Goal: Task Accomplishment & Management: Manage account settings

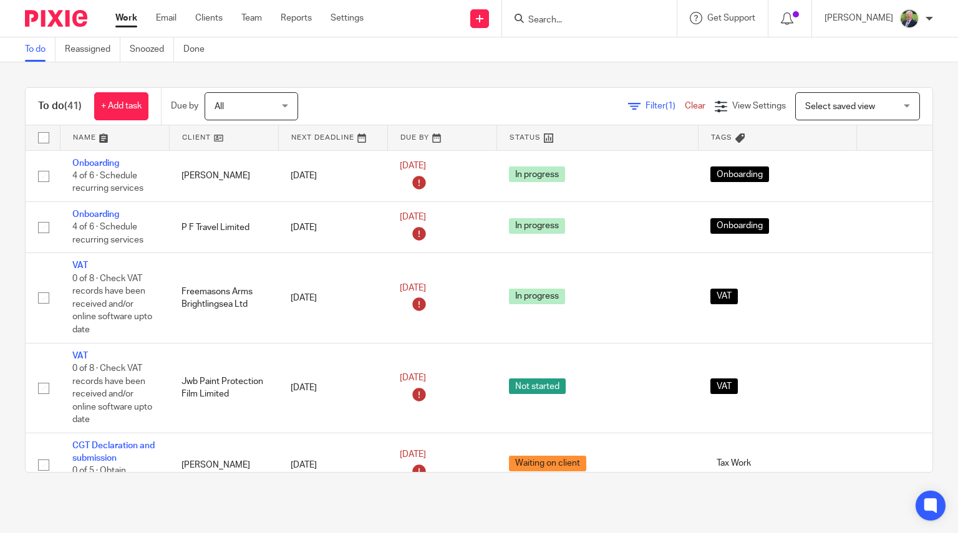
click at [197, 141] on link at bounding box center [224, 137] width 109 height 25
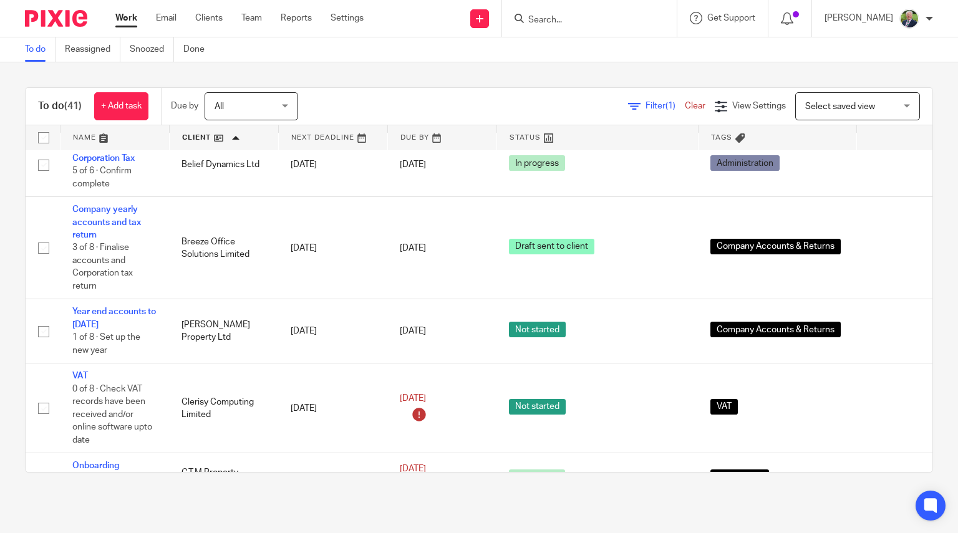
scroll to position [236, 0]
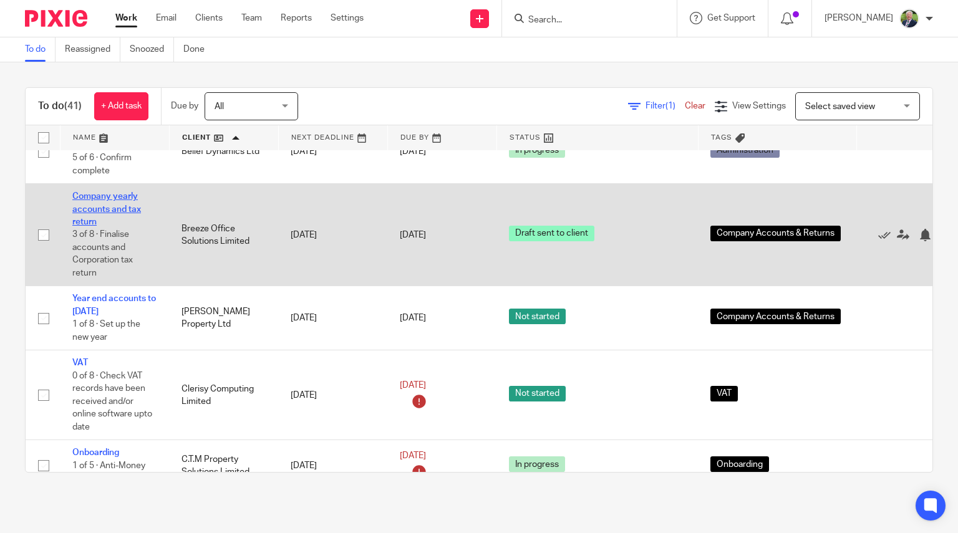
click at [109, 196] on link "Company yearly accounts and tax return" at bounding box center [106, 209] width 69 height 34
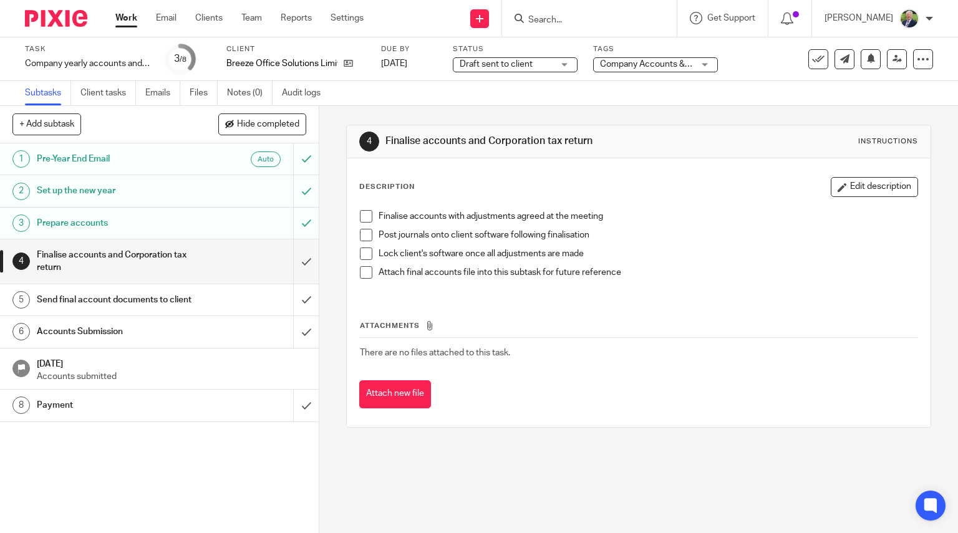
click at [360, 217] on span at bounding box center [366, 216] width 12 height 12
click at [362, 273] on span at bounding box center [366, 272] width 12 height 12
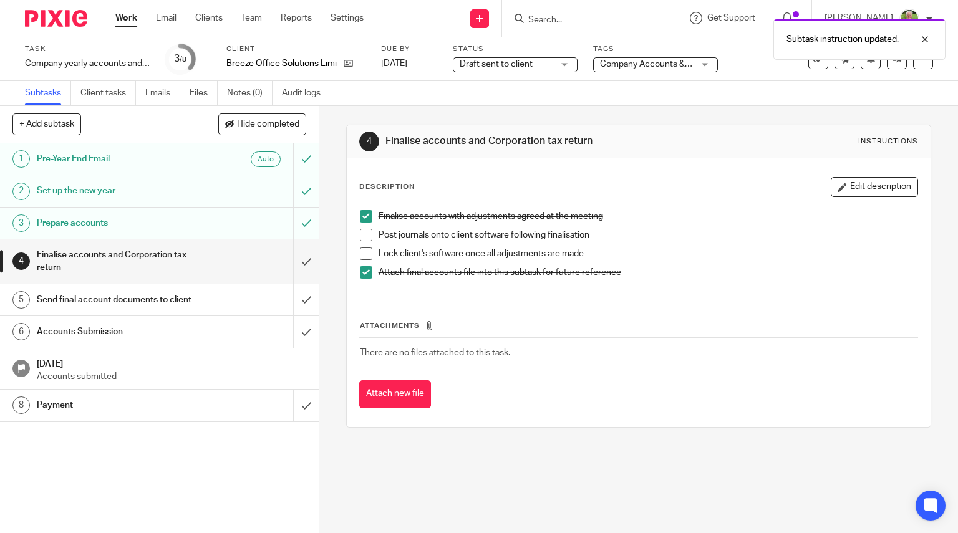
click at [231, 309] on div "Send final account documents to client" at bounding box center [159, 300] width 244 height 19
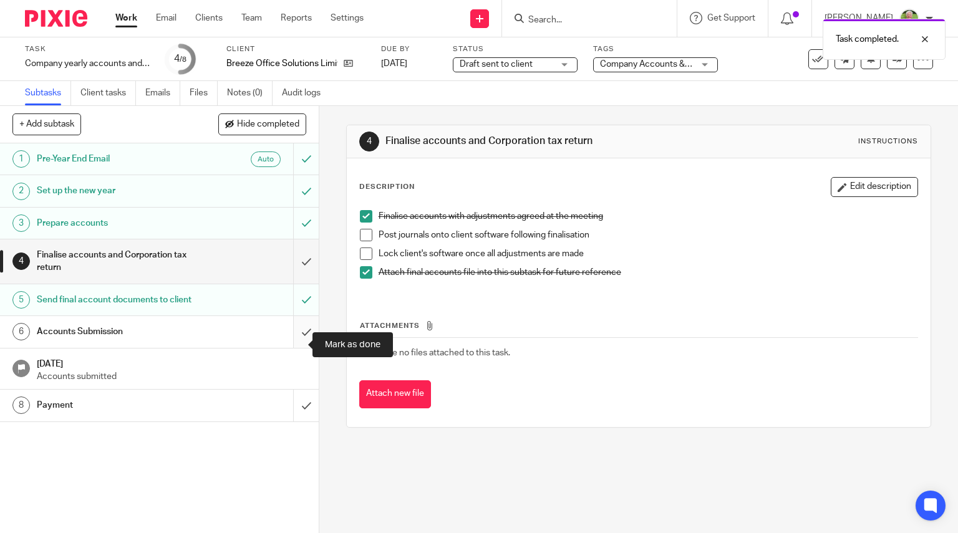
click at [291, 345] on input "submit" at bounding box center [159, 331] width 319 height 31
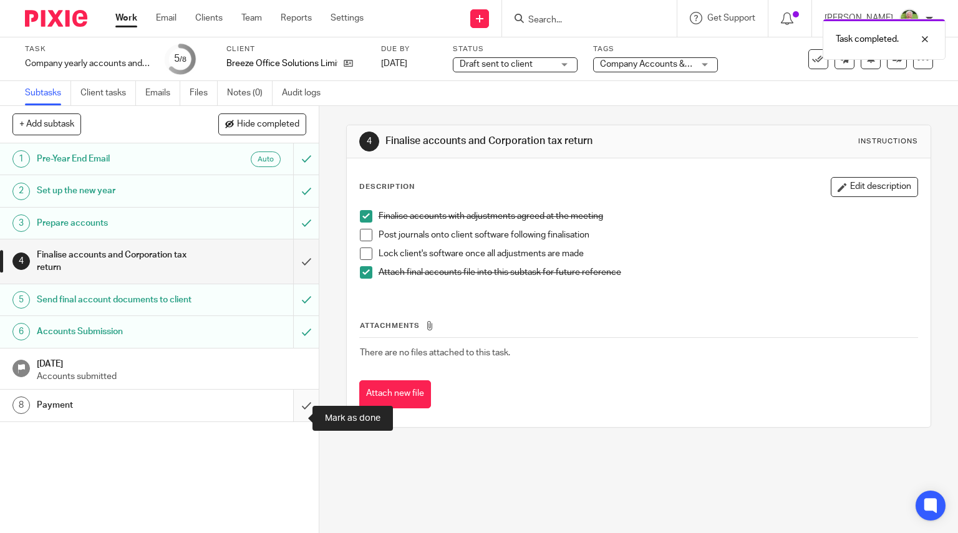
click at [294, 417] on input "submit" at bounding box center [159, 405] width 319 height 31
click at [123, 16] on link "Work" at bounding box center [126, 18] width 22 height 12
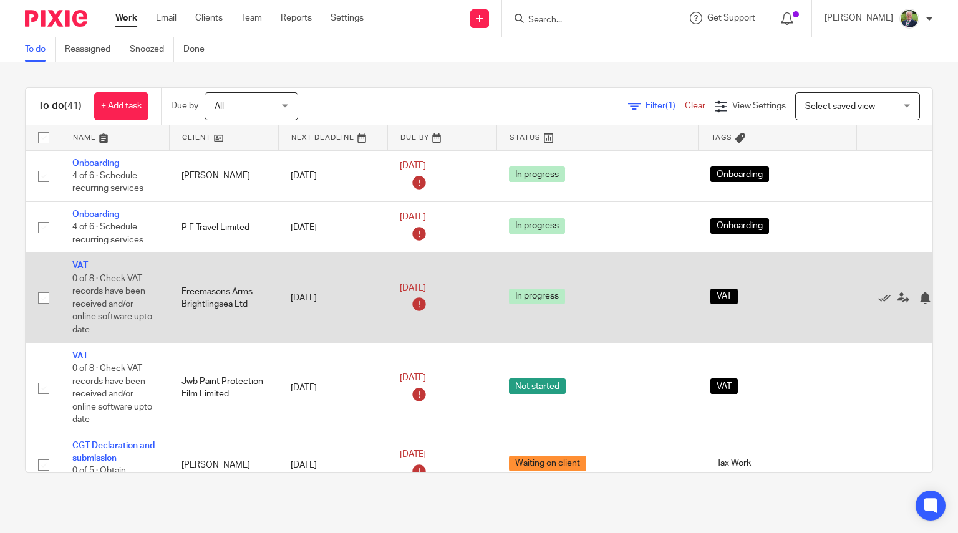
click at [42, 299] on input "checkbox" at bounding box center [44, 298] width 24 height 24
checkbox input "true"
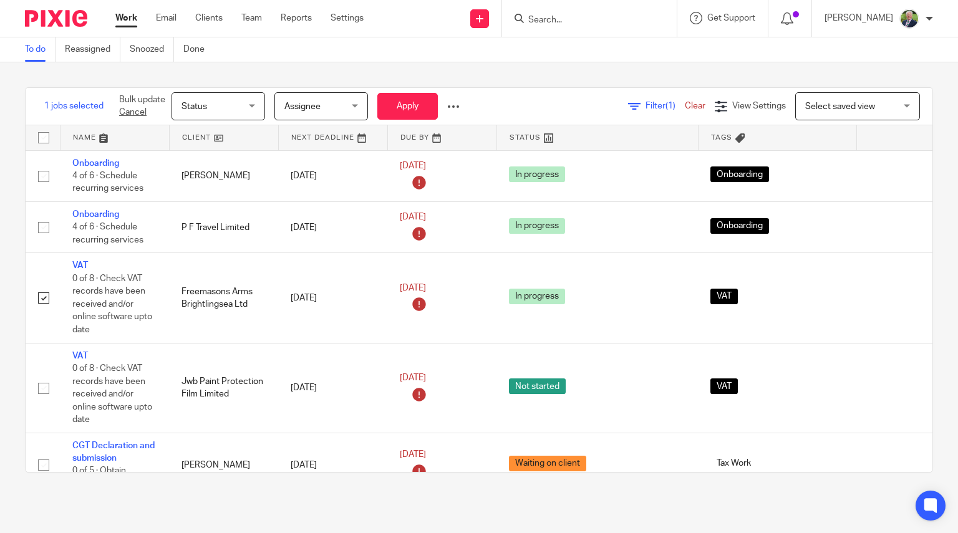
click at [572, 22] on input "Search" at bounding box center [583, 20] width 112 height 11
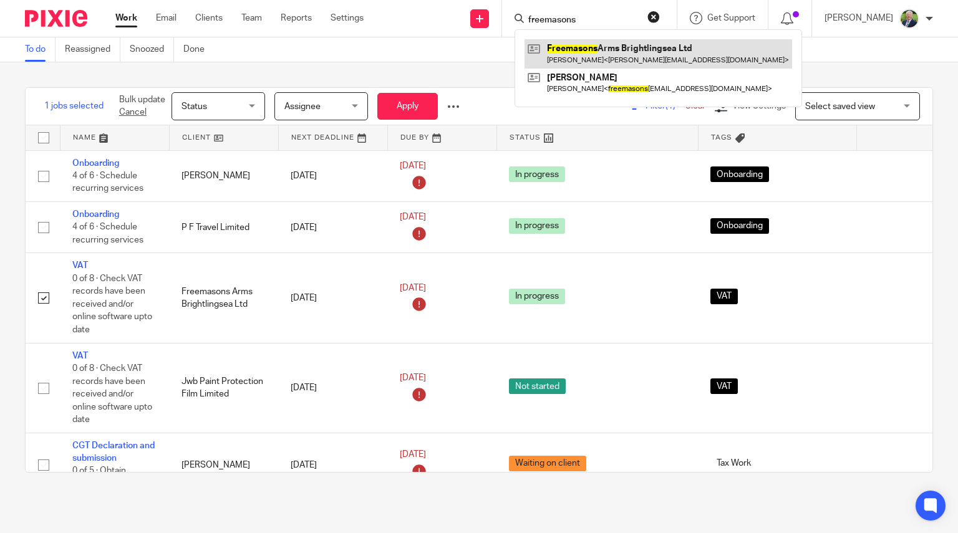
type input "freemasons"
click at [649, 51] on link at bounding box center [659, 53] width 268 height 29
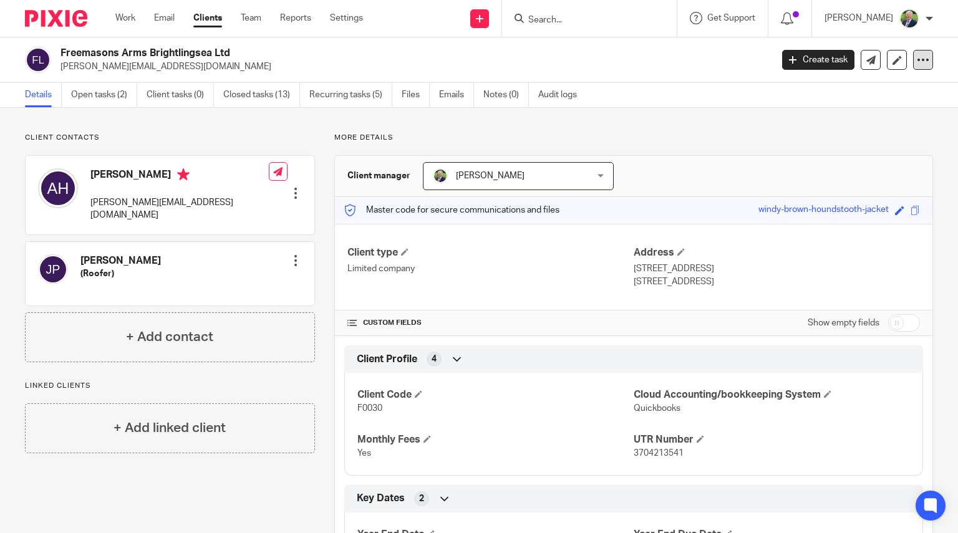
click at [919, 62] on icon at bounding box center [923, 60] width 12 height 12
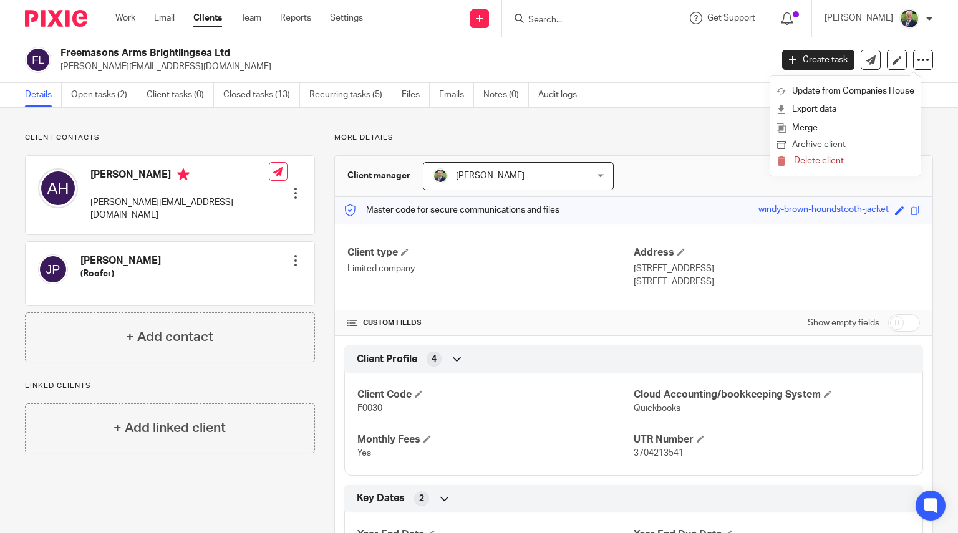
click at [826, 147] on button "Archive client" at bounding box center [845, 145] width 138 height 16
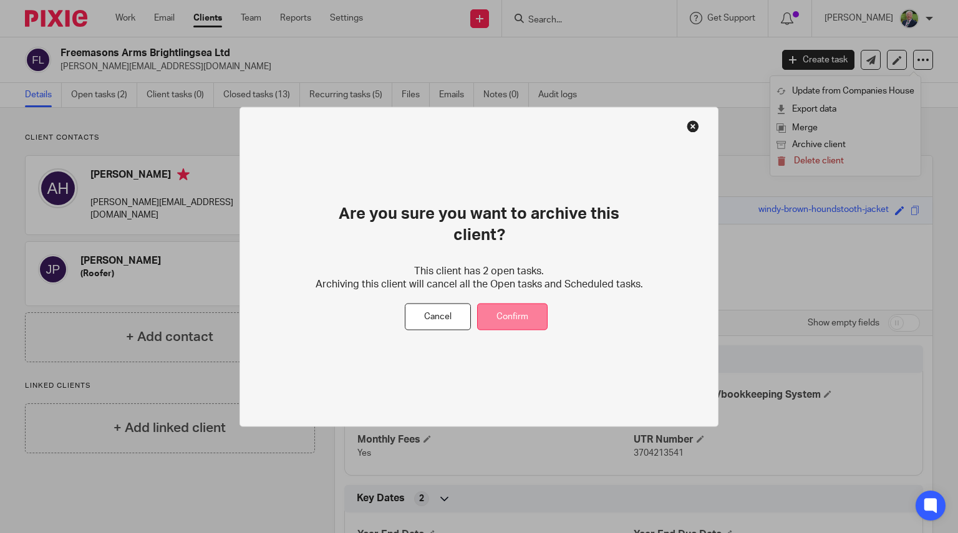
click at [528, 304] on button "Confirm" at bounding box center [512, 317] width 70 height 27
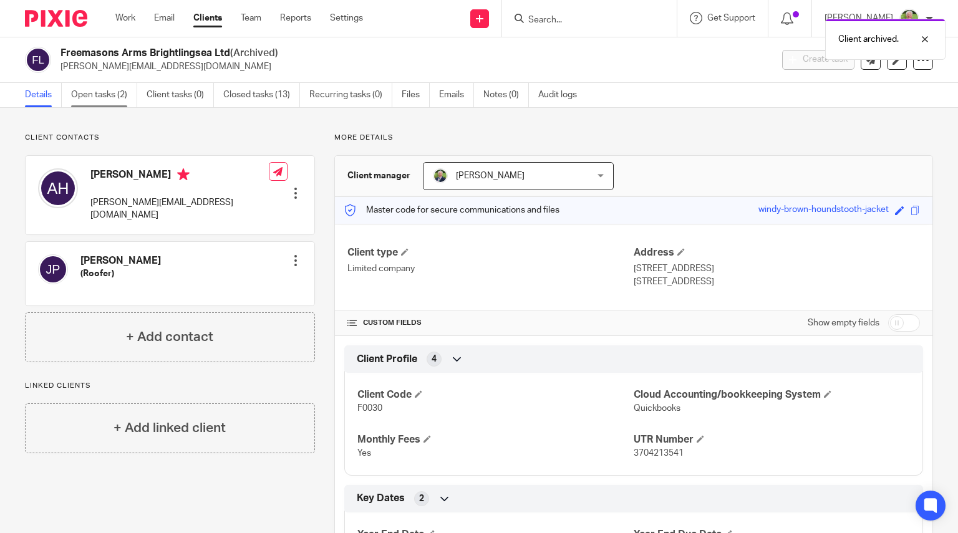
click at [107, 95] on link "Open tasks (2)" at bounding box center [104, 95] width 66 height 24
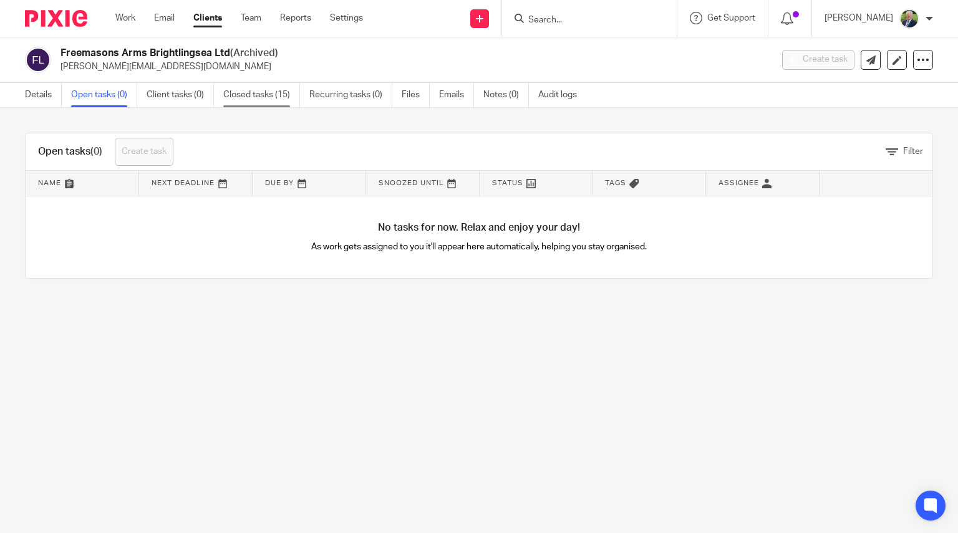
click at [271, 95] on link "Closed tasks (15)" at bounding box center [261, 95] width 77 height 24
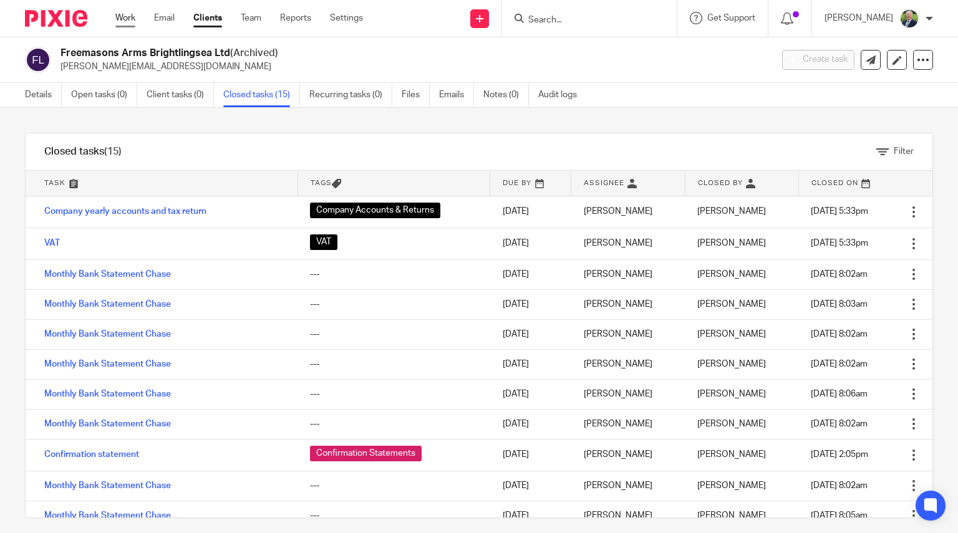
click at [123, 18] on link "Work" at bounding box center [125, 18] width 20 height 12
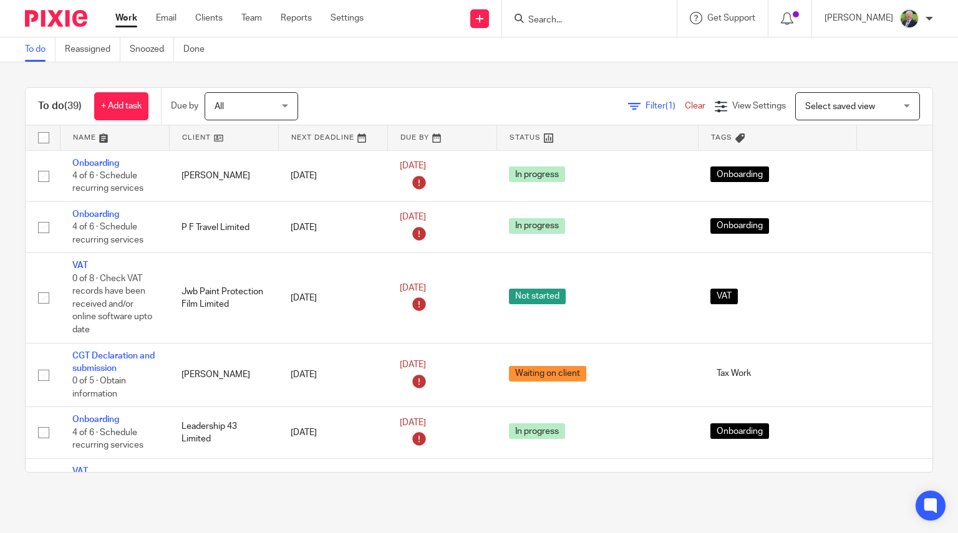
click at [190, 136] on link at bounding box center [224, 137] width 109 height 25
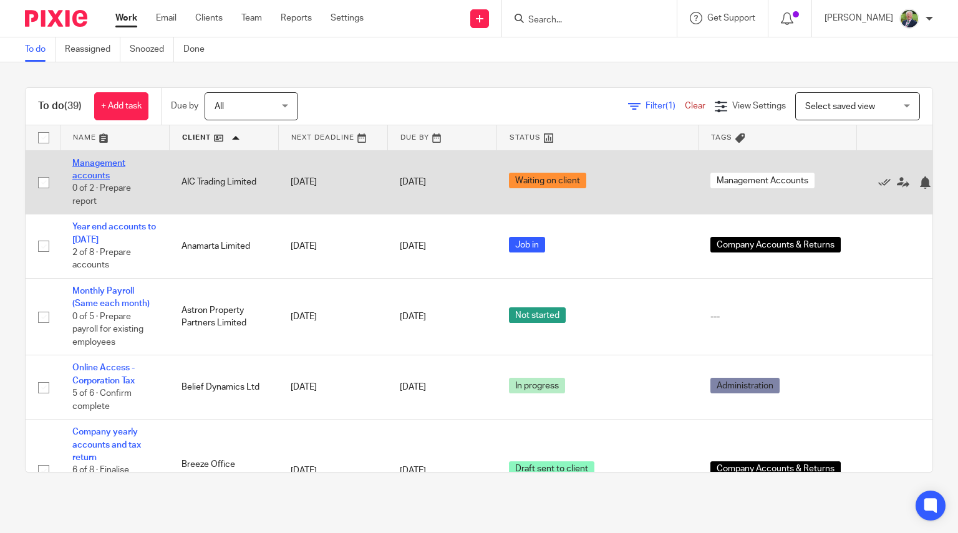
click at [86, 172] on link "Management accounts" at bounding box center [98, 169] width 53 height 21
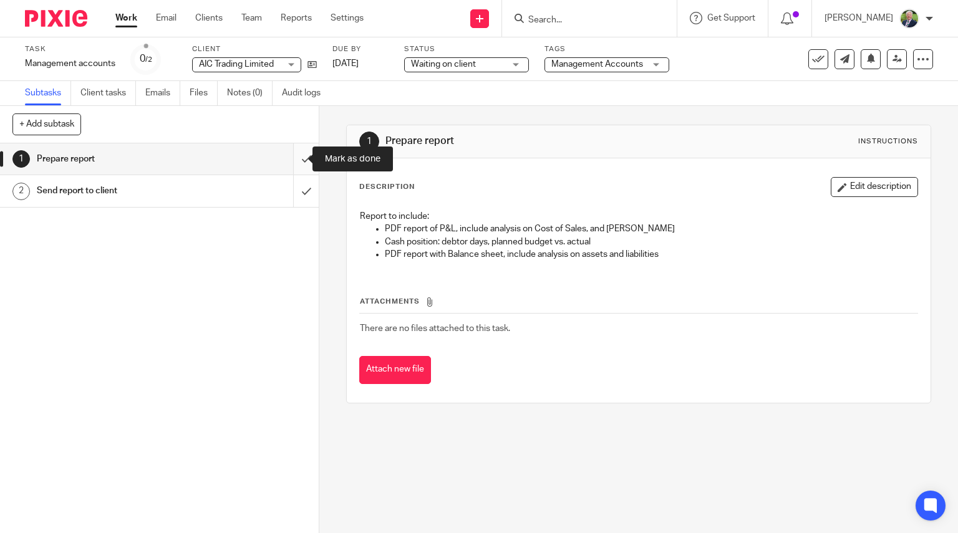
click at [291, 158] on input "submit" at bounding box center [159, 158] width 319 height 31
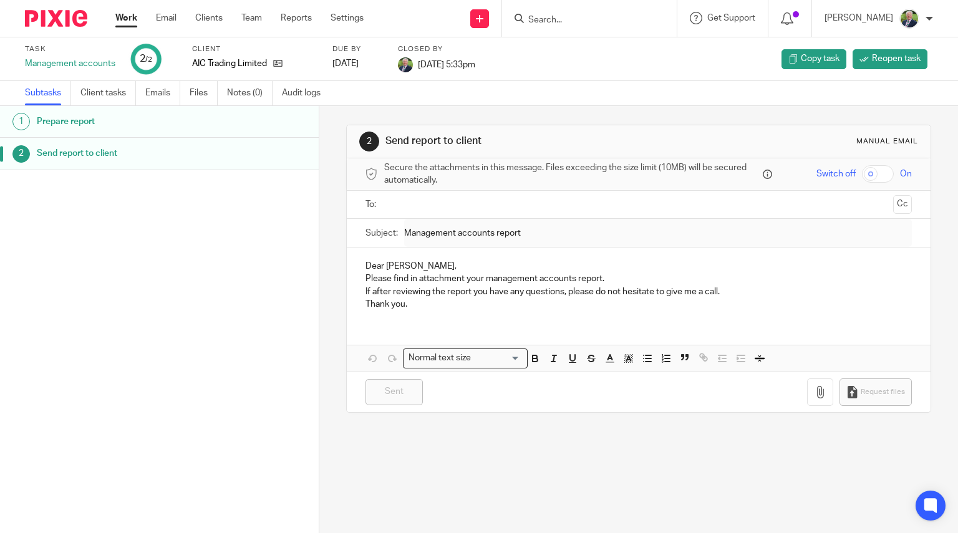
click at [119, 16] on link "Work" at bounding box center [126, 18] width 22 height 12
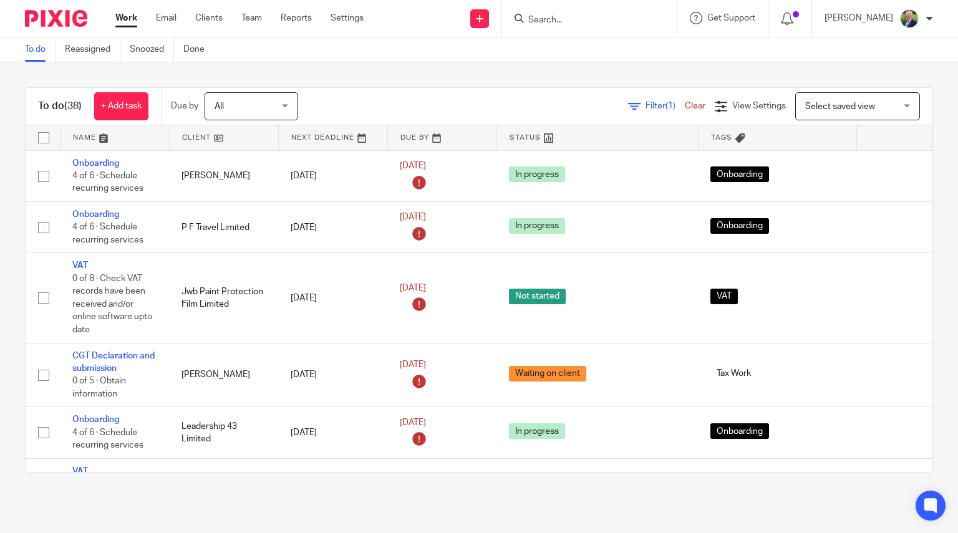
click at [206, 142] on link at bounding box center [224, 137] width 109 height 25
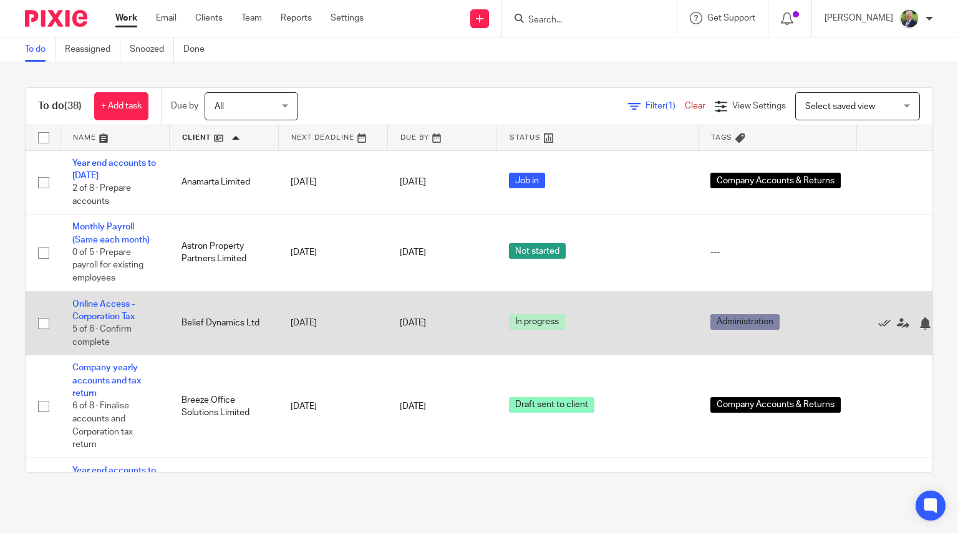
click at [115, 311] on td "Online Access - Corporation Tax 5 of 6 · Confirm complete" at bounding box center [114, 323] width 109 height 64
click at [104, 310] on td "Online Access - Corporation Tax 5 of 6 · Confirm complete" at bounding box center [114, 323] width 109 height 64
click at [102, 316] on link "Online Access - Corporation Tax" at bounding box center [103, 310] width 62 height 21
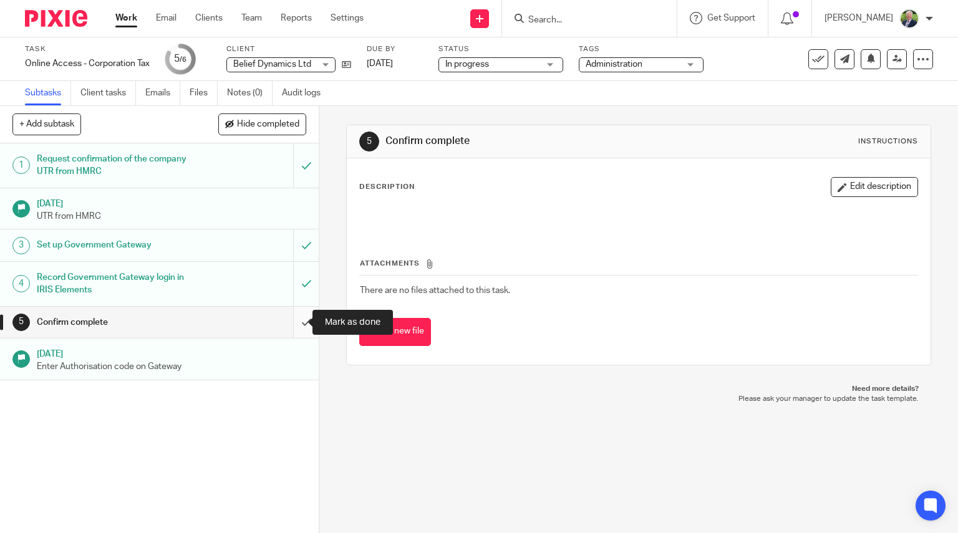
click at [290, 316] on input "submit" at bounding box center [159, 322] width 319 height 31
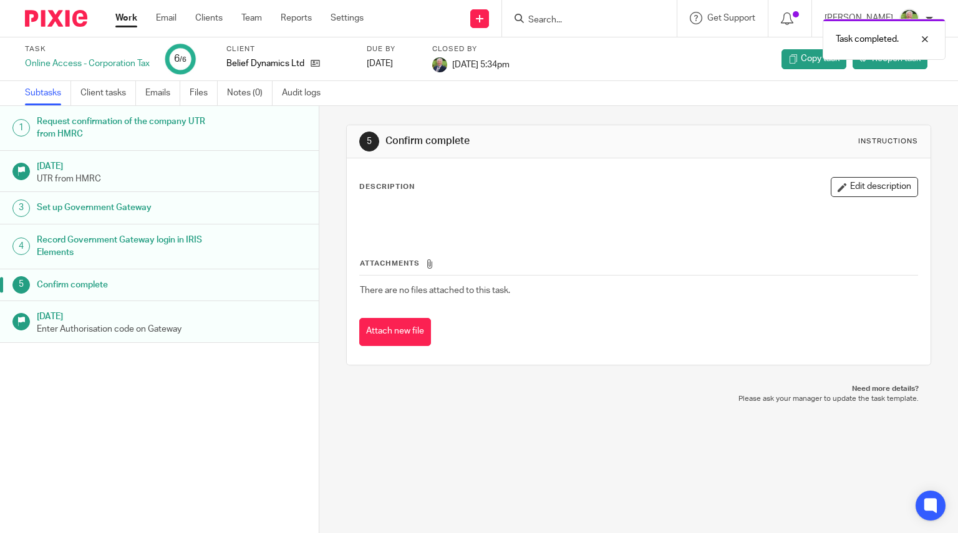
click at [130, 19] on link "Work" at bounding box center [126, 18] width 22 height 12
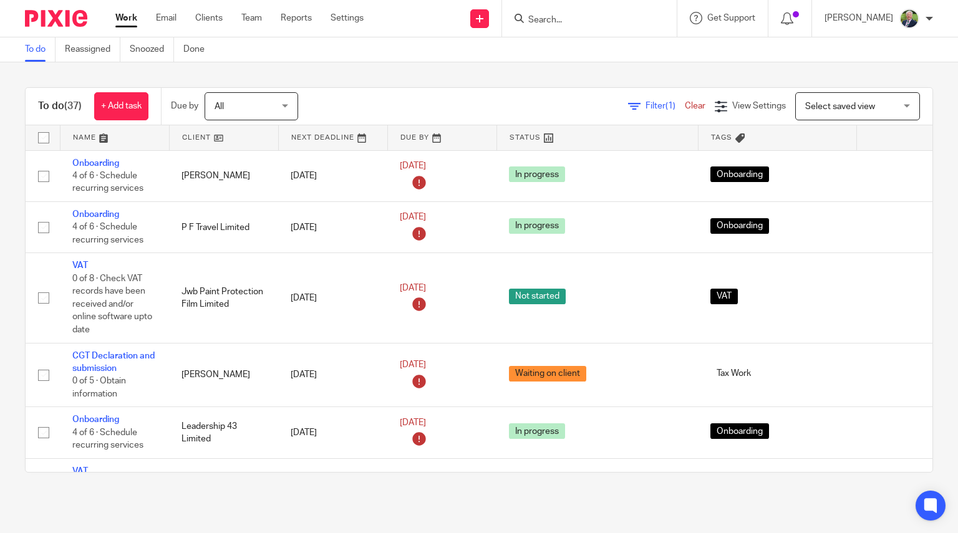
click at [204, 140] on link at bounding box center [224, 137] width 109 height 25
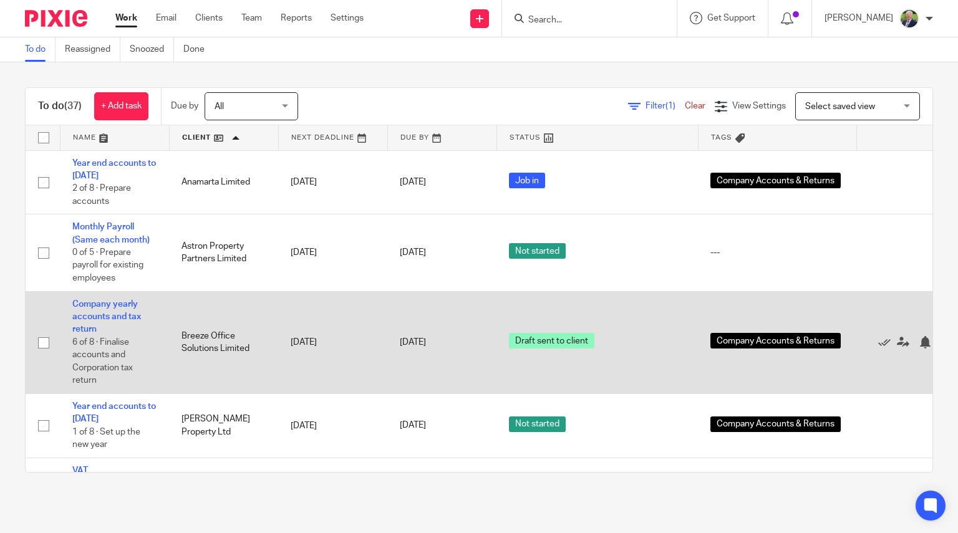
click at [44, 346] on input "checkbox" at bounding box center [44, 343] width 24 height 24
checkbox input "true"
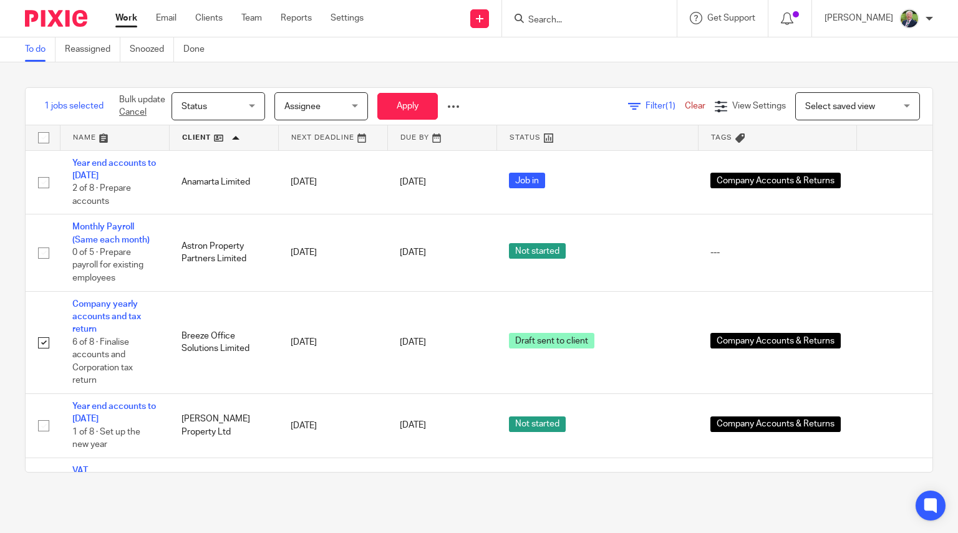
click at [249, 117] on div "Status Status" at bounding box center [219, 106] width 94 height 28
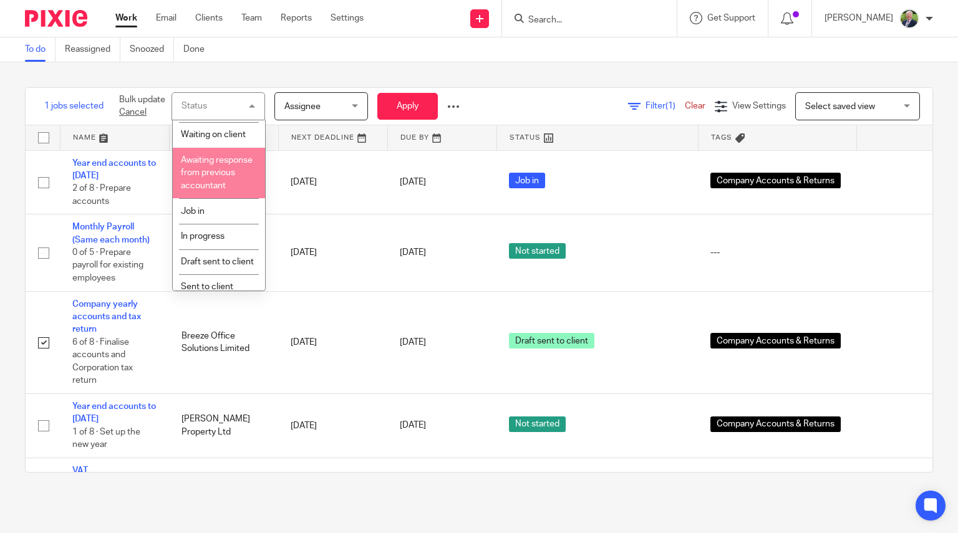
scroll to position [159, 0]
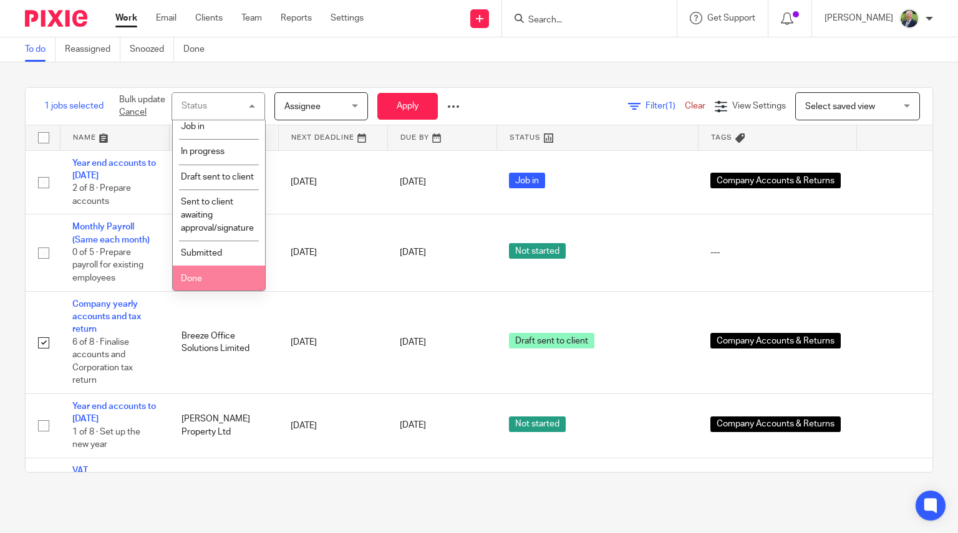
click at [221, 277] on li "Done" at bounding box center [219, 279] width 92 height 26
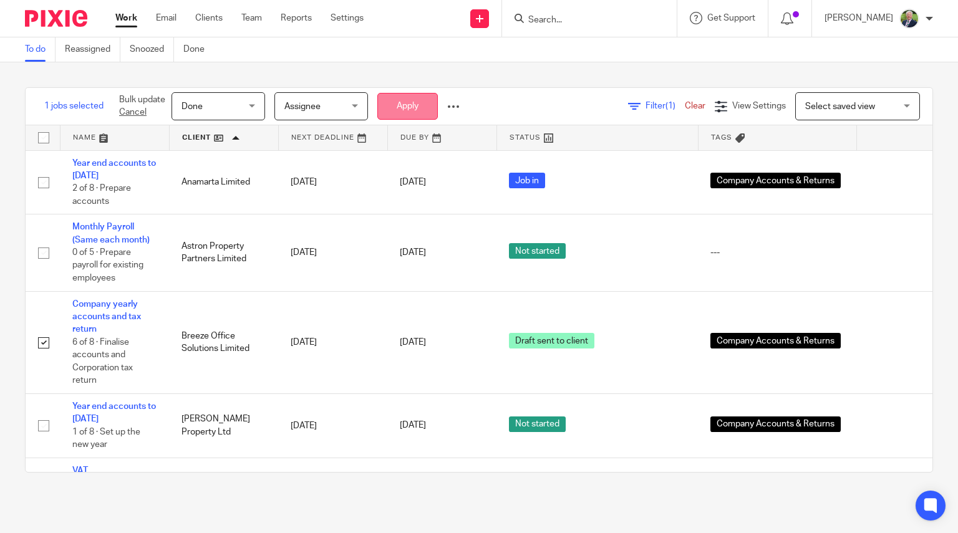
click at [417, 114] on button "Apply" at bounding box center [407, 106] width 60 height 27
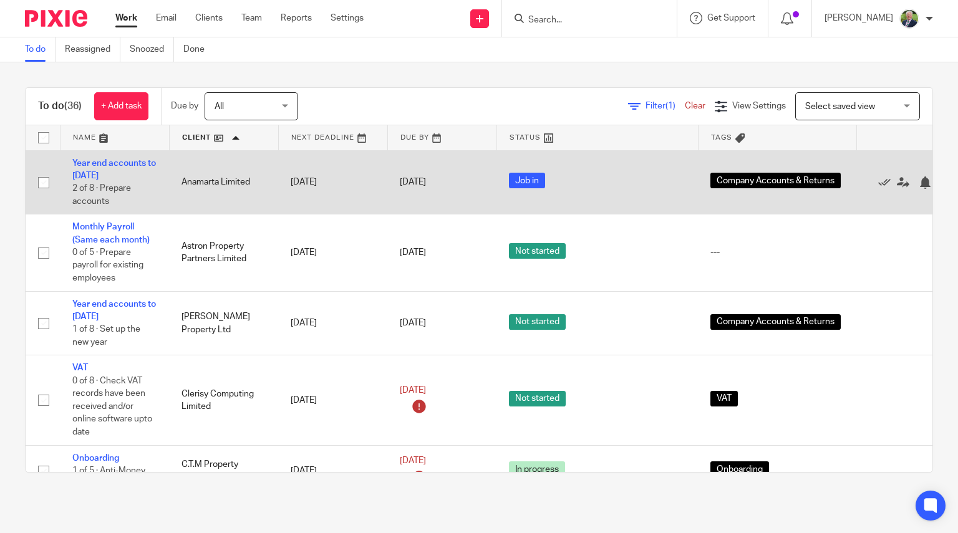
click at [98, 170] on td "Year end accounts to [DATE] 2 of 8 · Prepare accounts" at bounding box center [114, 182] width 109 height 64
click at [103, 177] on link "Year end accounts to [DATE]" at bounding box center [114, 169] width 84 height 21
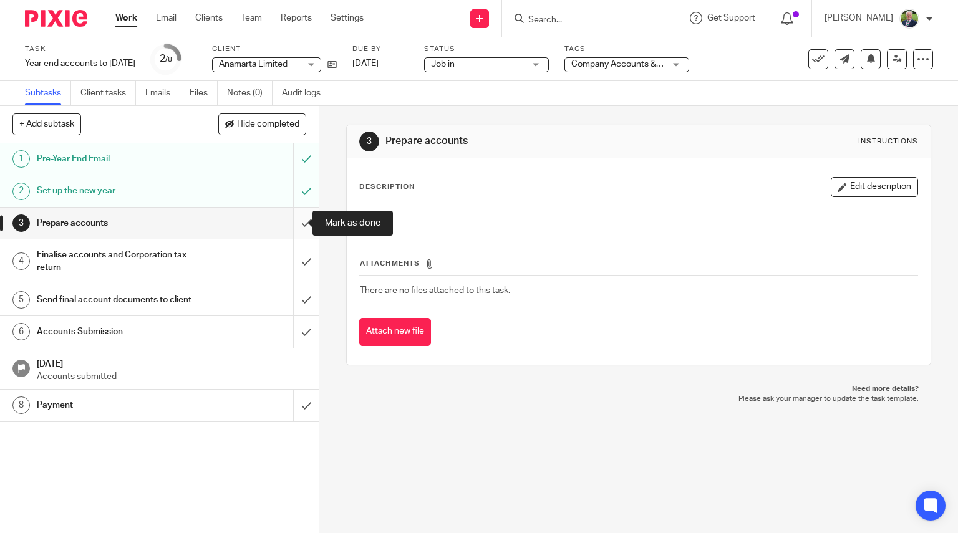
click at [295, 226] on input "submit" at bounding box center [159, 223] width 319 height 31
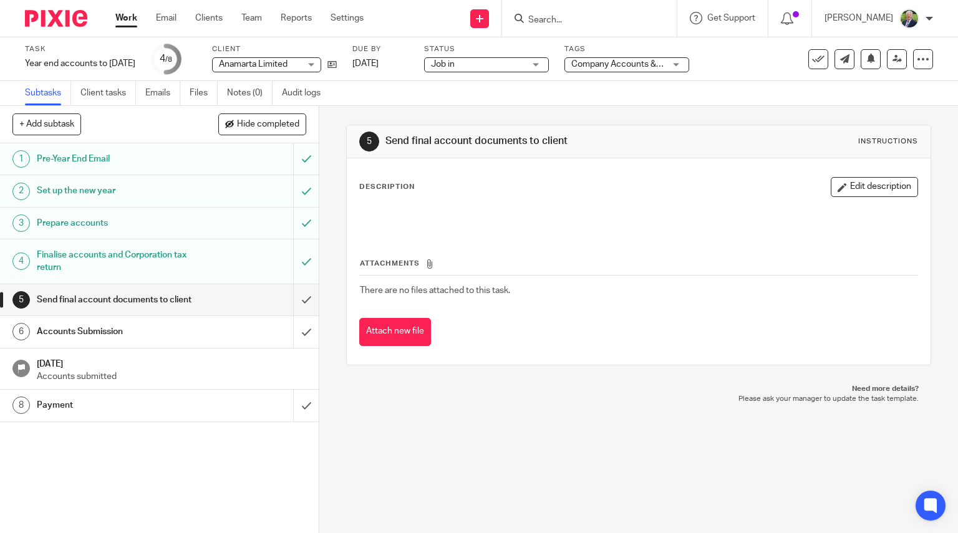
click at [191, 255] on h1 "Finalise accounts and Corporation tax return" at bounding box center [118, 262] width 163 height 32
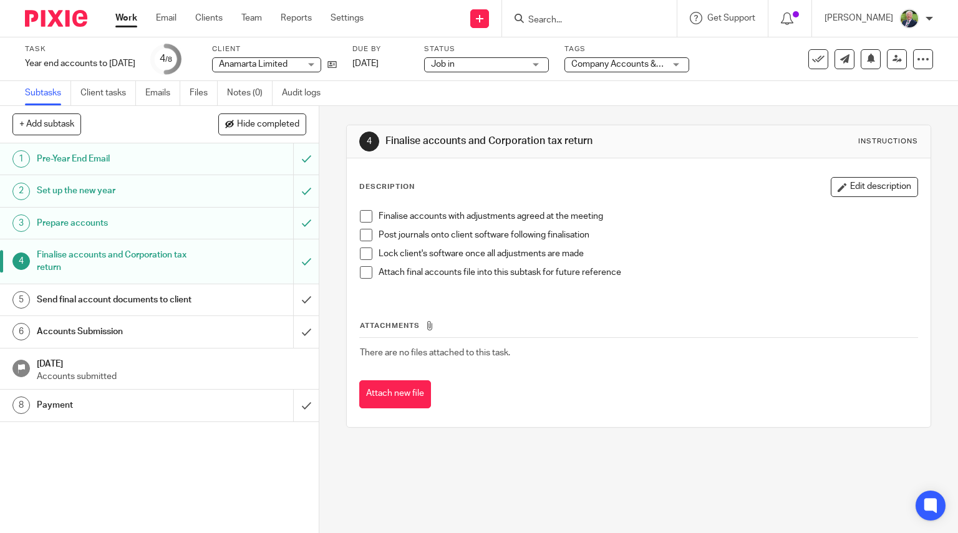
click at [361, 215] on span at bounding box center [366, 216] width 12 height 12
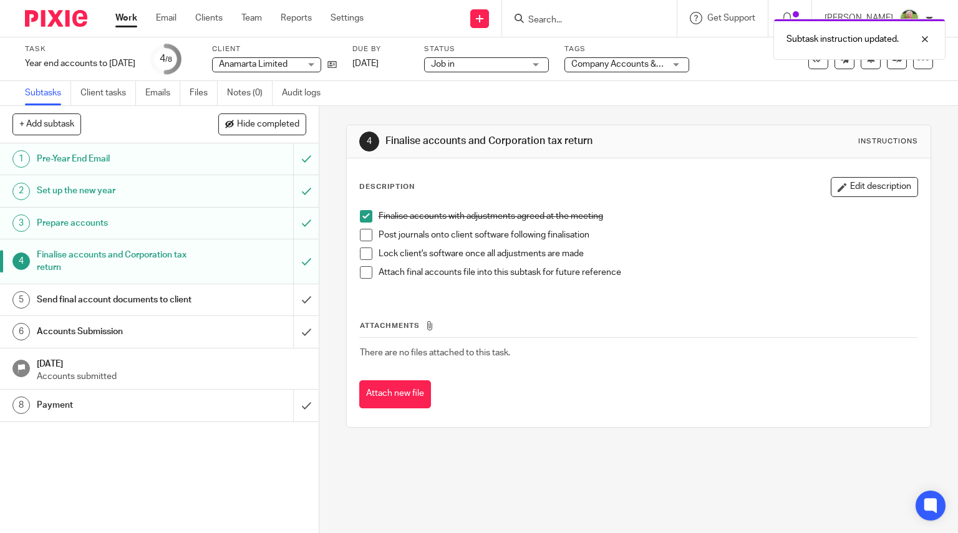
click at [363, 231] on span at bounding box center [366, 235] width 12 height 12
click at [360, 256] on span at bounding box center [366, 254] width 12 height 12
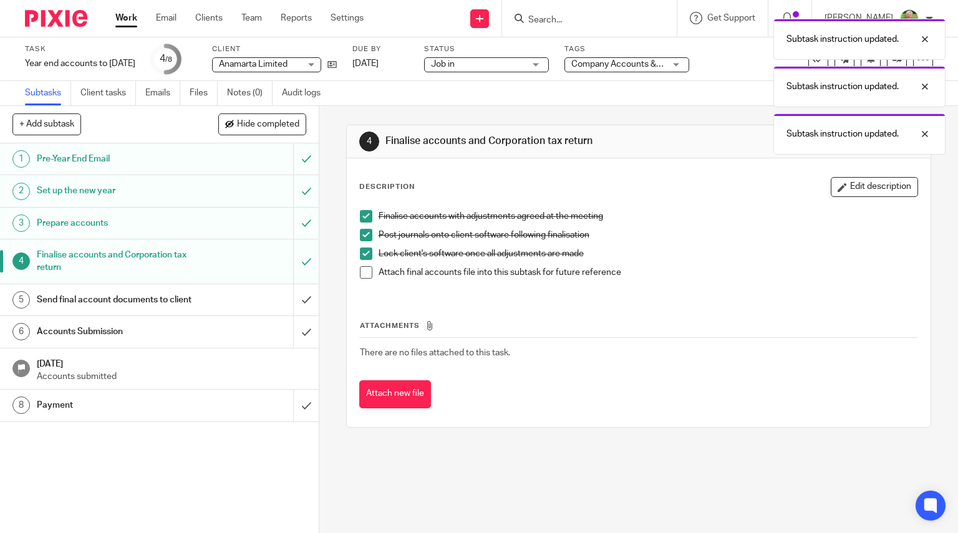
click at [364, 274] on span at bounding box center [366, 272] width 12 height 12
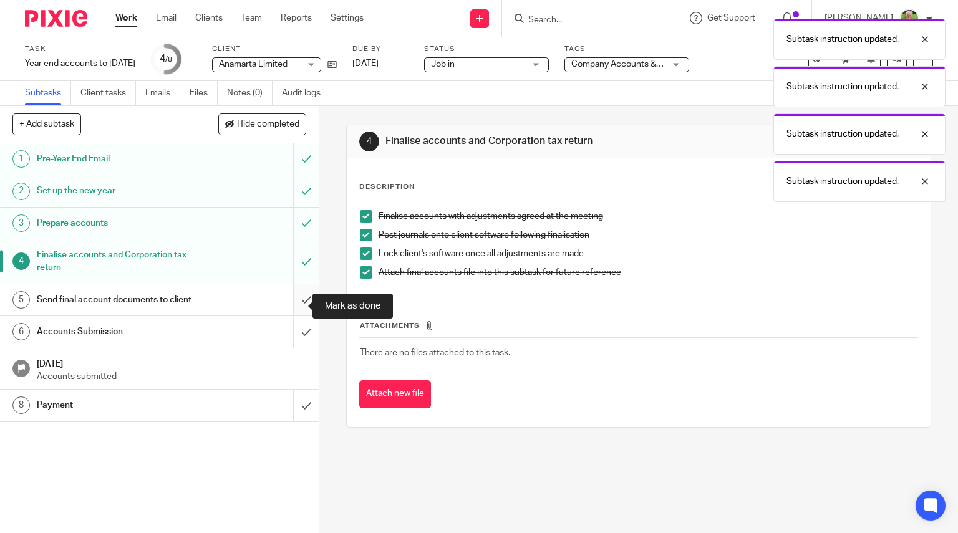
click at [297, 309] on input "submit" at bounding box center [159, 299] width 319 height 31
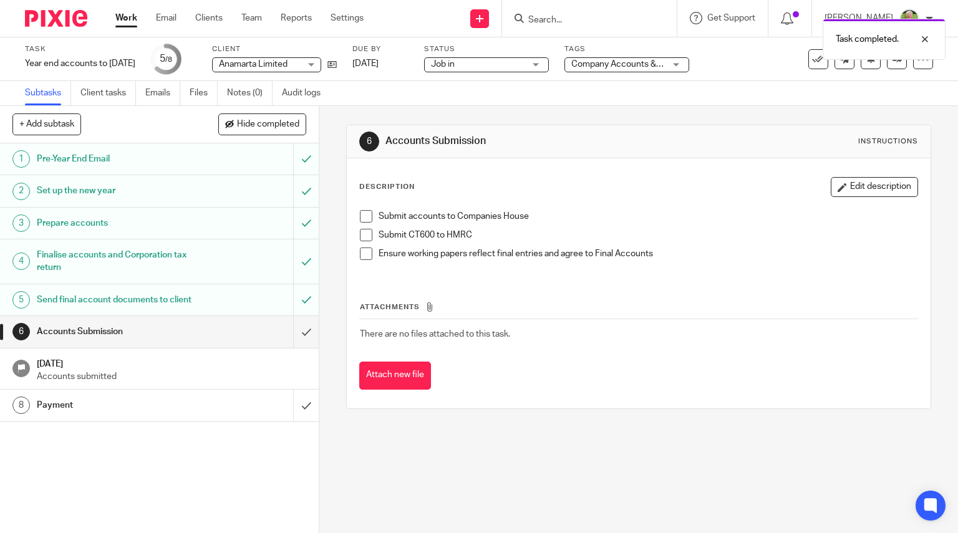
click at [127, 16] on link "Work" at bounding box center [126, 18] width 22 height 12
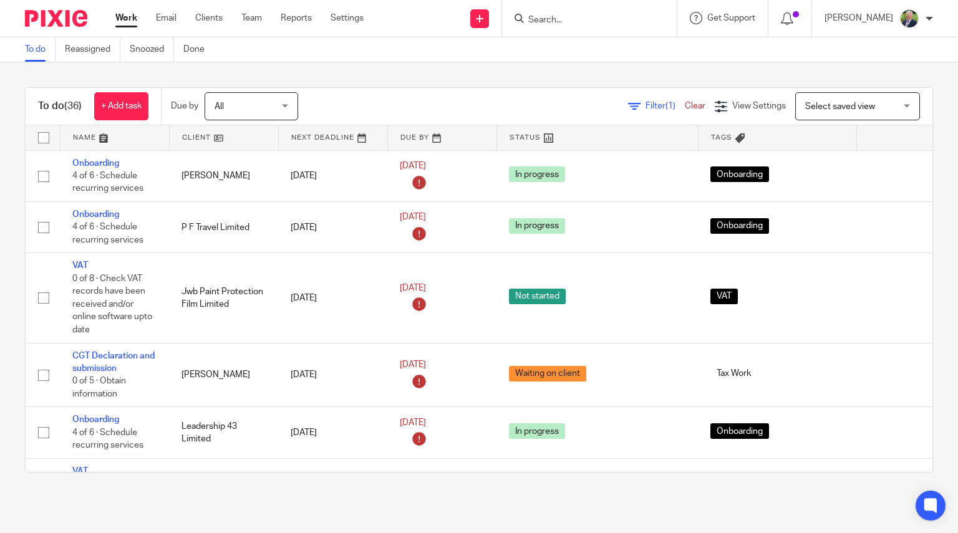
click at [196, 137] on link at bounding box center [224, 137] width 109 height 25
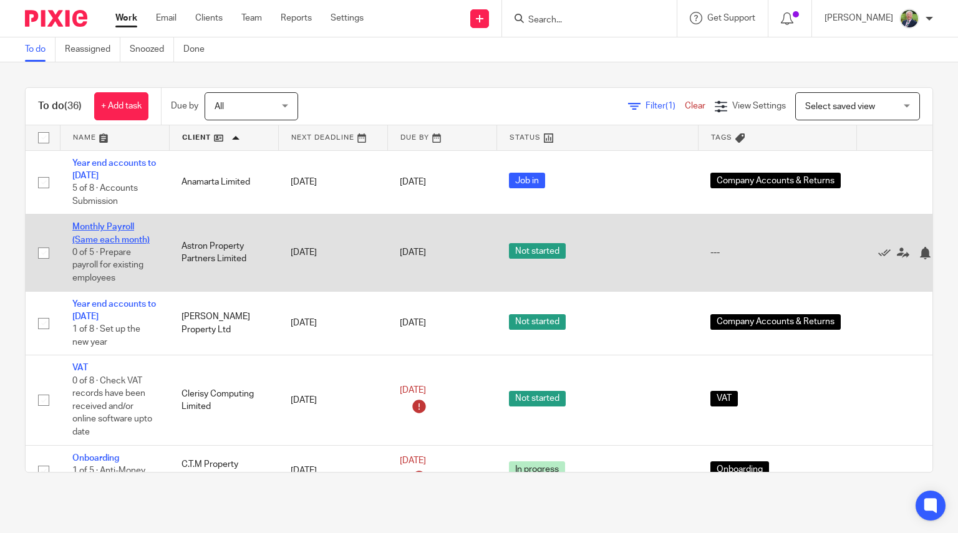
click at [111, 239] on link "Monthly Payroll (Same each month)" at bounding box center [110, 233] width 77 height 21
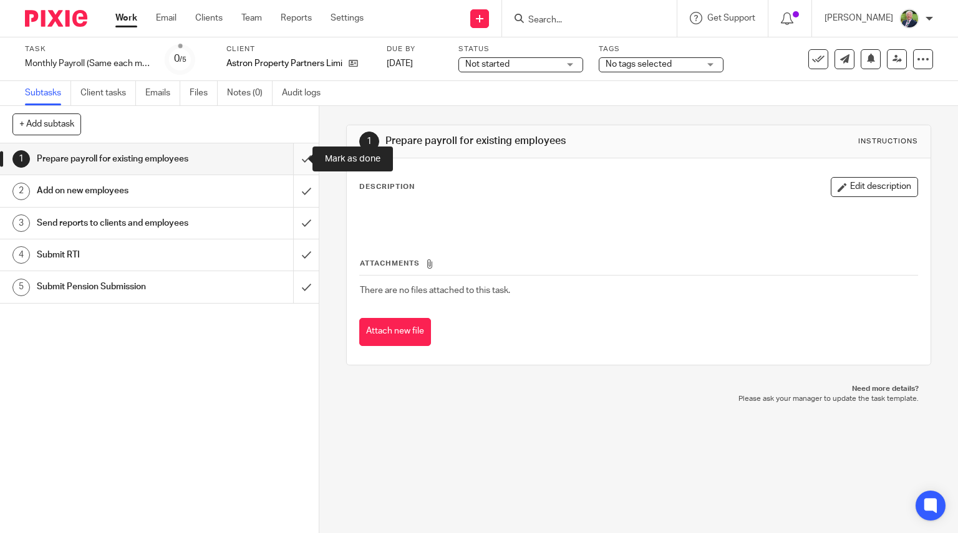
click at [294, 158] on input "submit" at bounding box center [159, 158] width 319 height 31
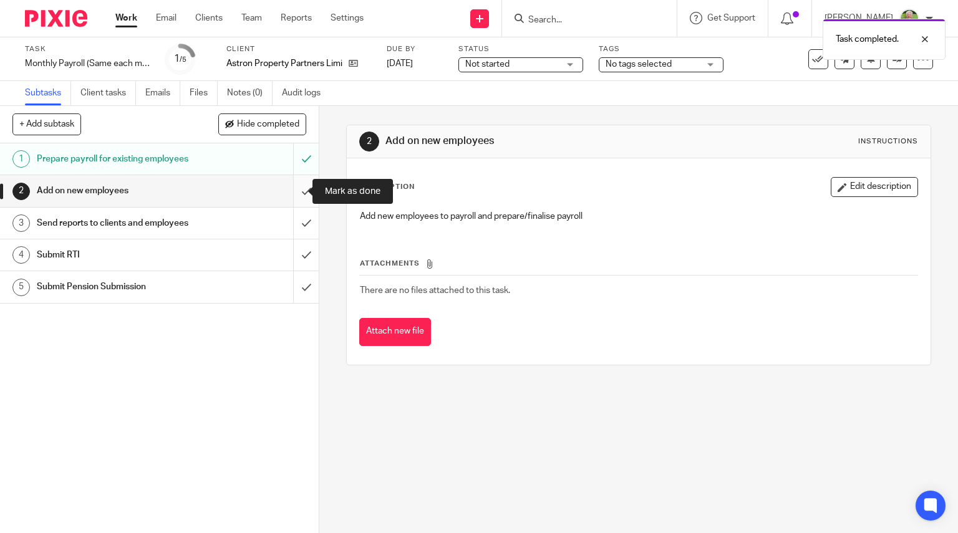
click at [296, 191] on input "submit" at bounding box center [159, 190] width 319 height 31
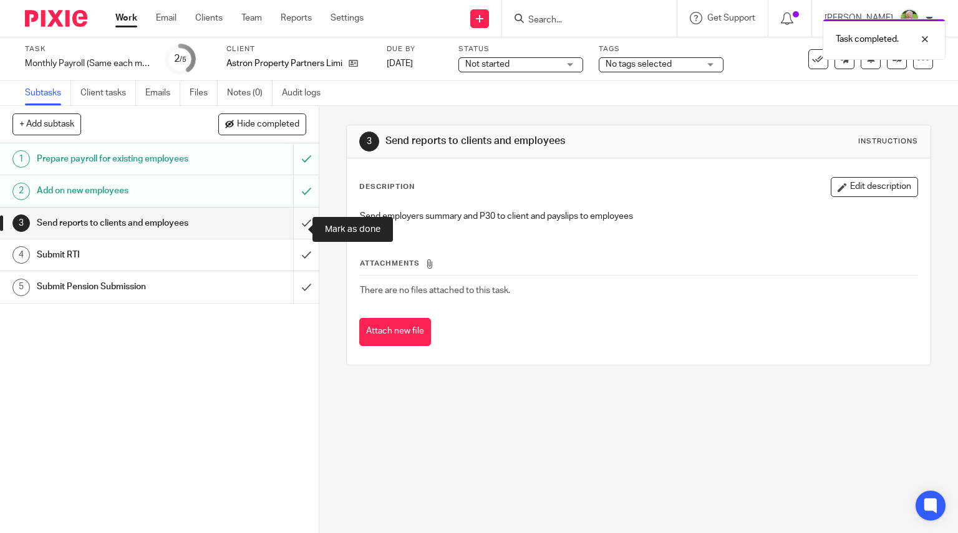
click at [294, 229] on input "submit" at bounding box center [159, 223] width 319 height 31
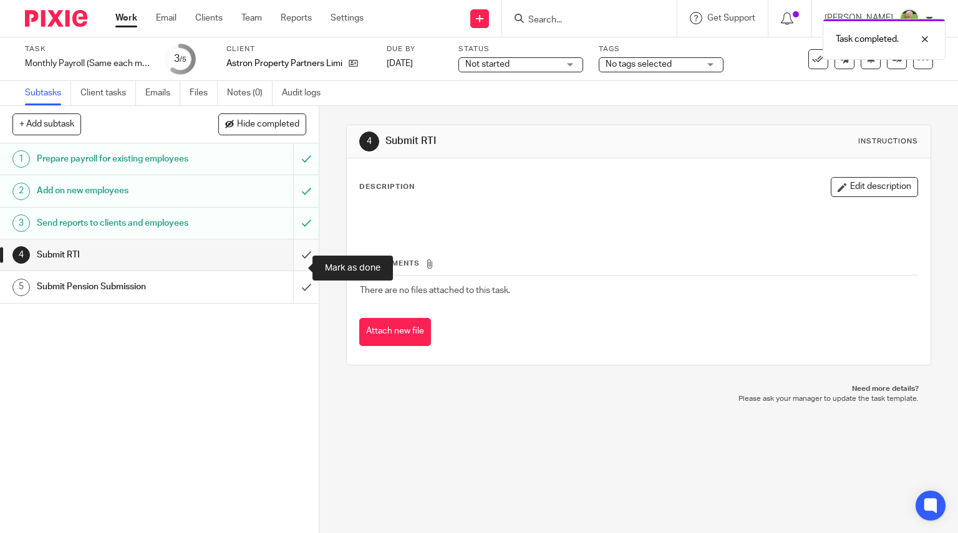
click at [291, 270] on input "submit" at bounding box center [159, 254] width 319 height 31
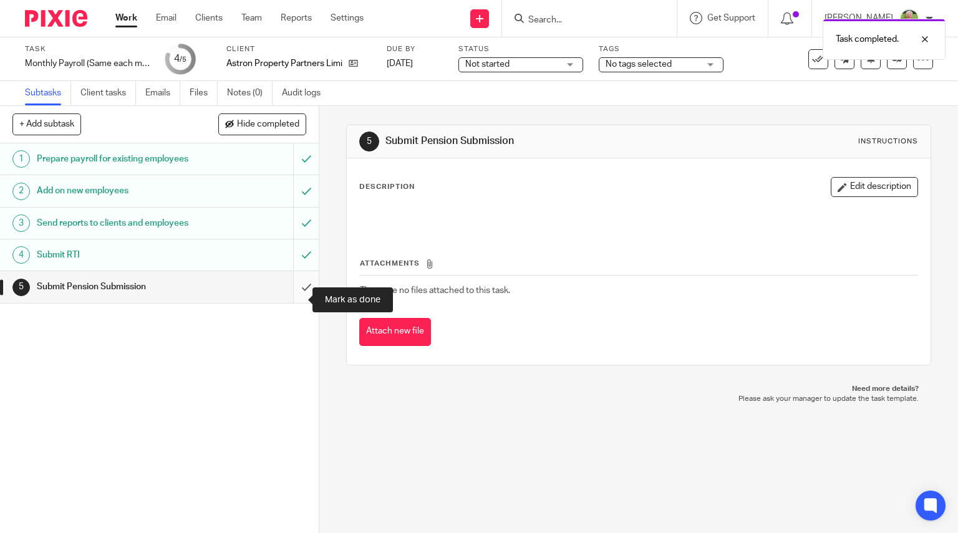
click at [291, 302] on input "submit" at bounding box center [159, 286] width 319 height 31
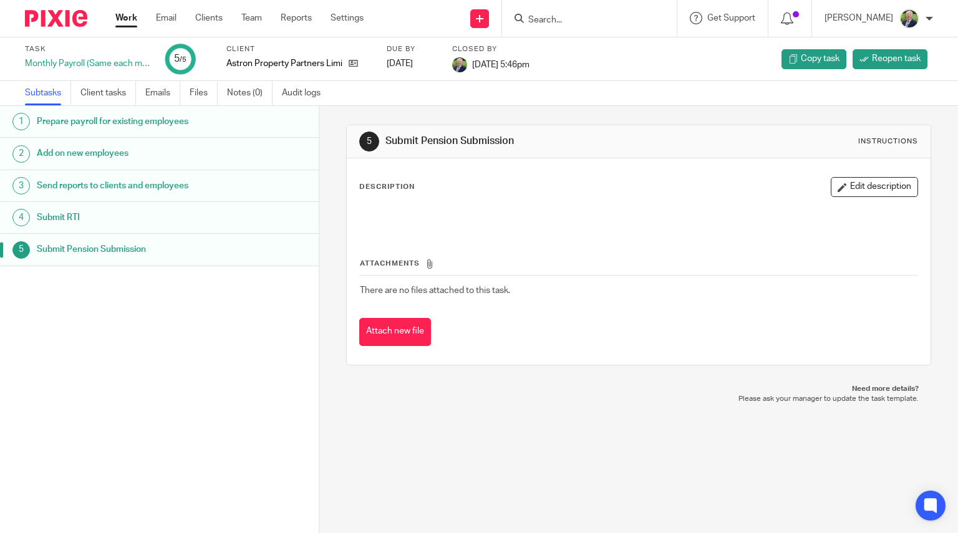
click at [125, 18] on link "Work" at bounding box center [126, 18] width 22 height 12
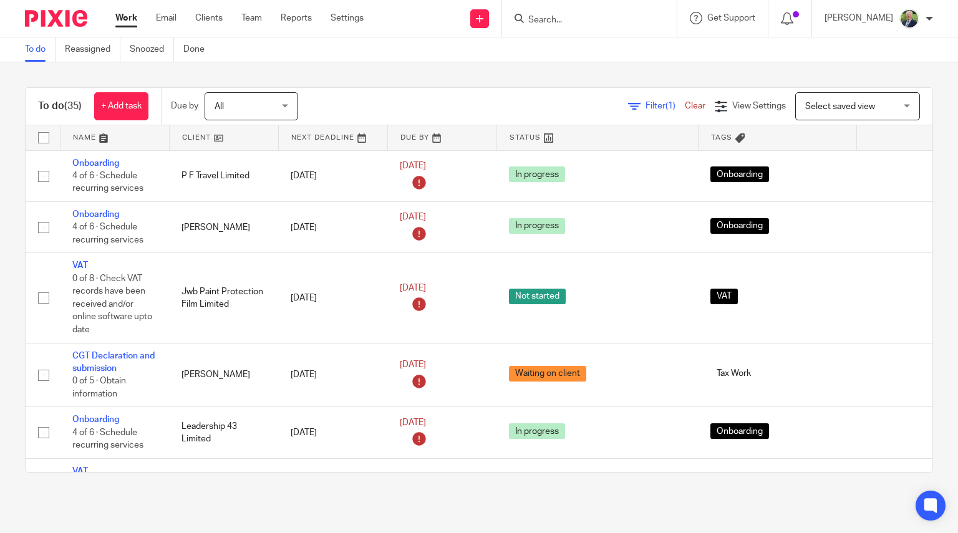
click at [196, 139] on link at bounding box center [224, 137] width 109 height 25
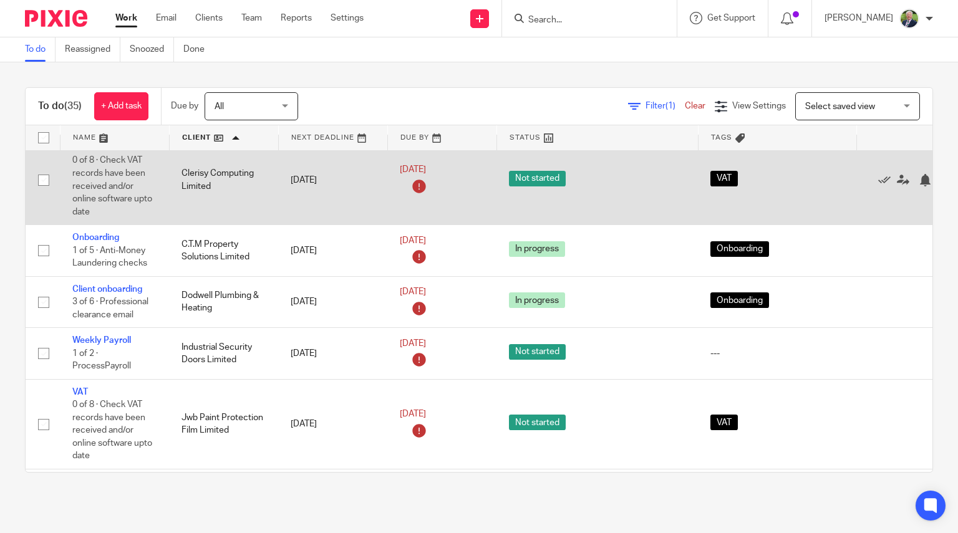
scroll to position [150, 0]
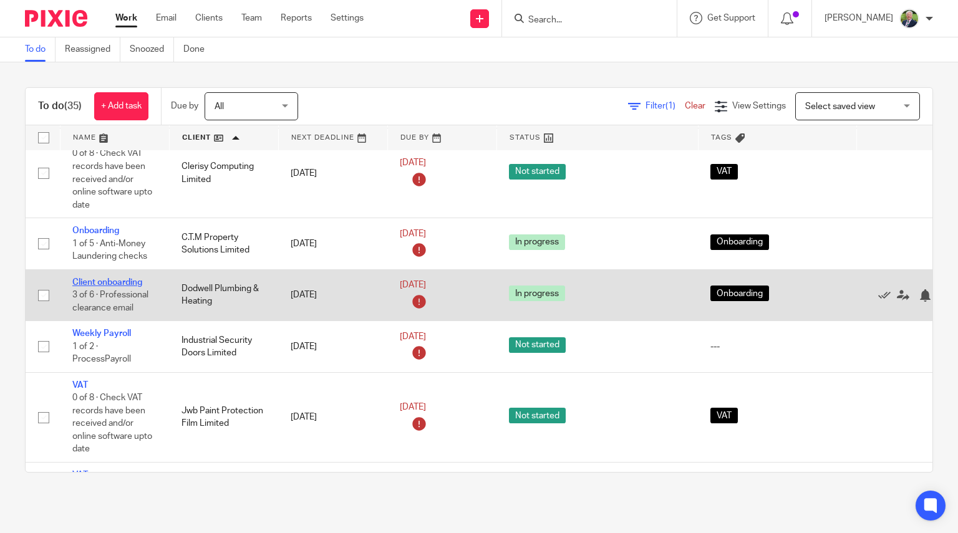
click at [118, 279] on link "Client onboarding" at bounding box center [107, 282] width 70 height 9
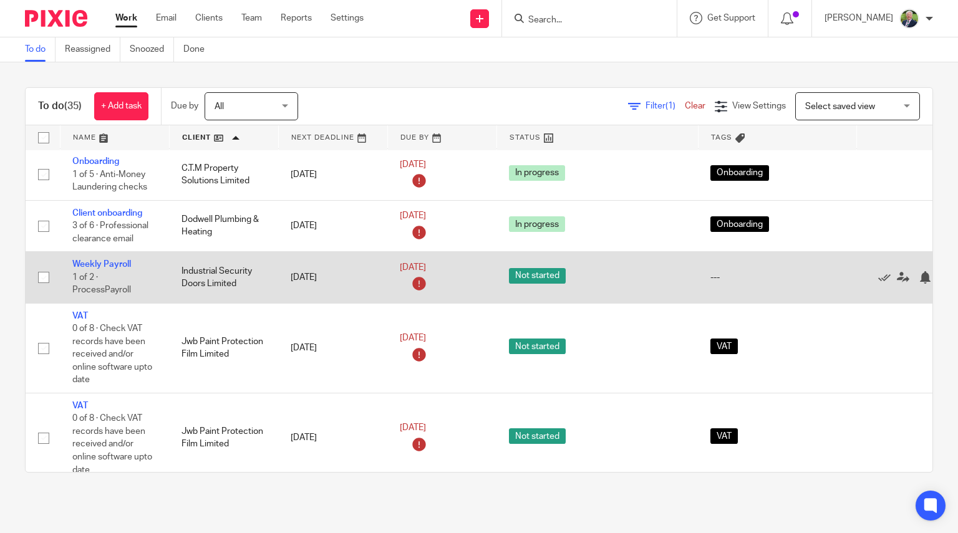
scroll to position [226, 0]
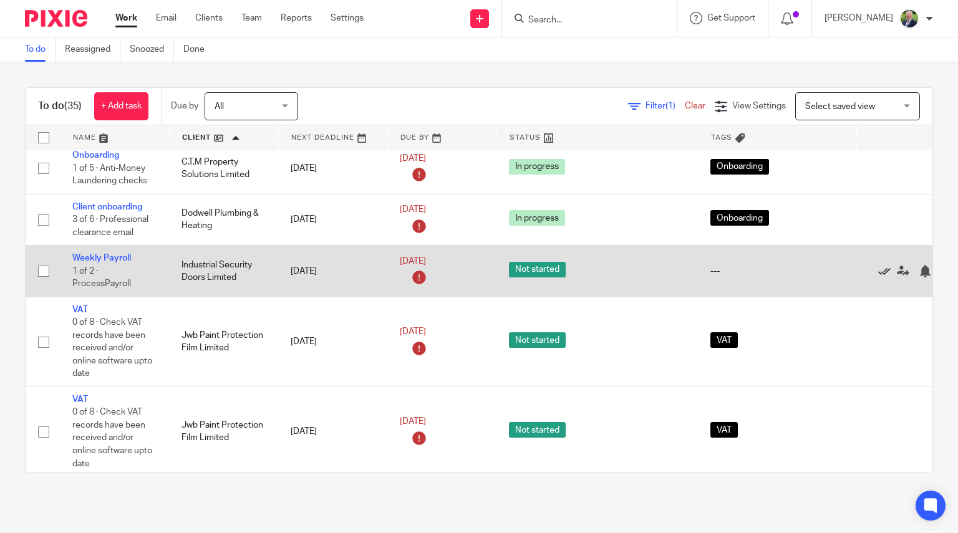
click at [883, 271] on icon at bounding box center [884, 271] width 12 height 12
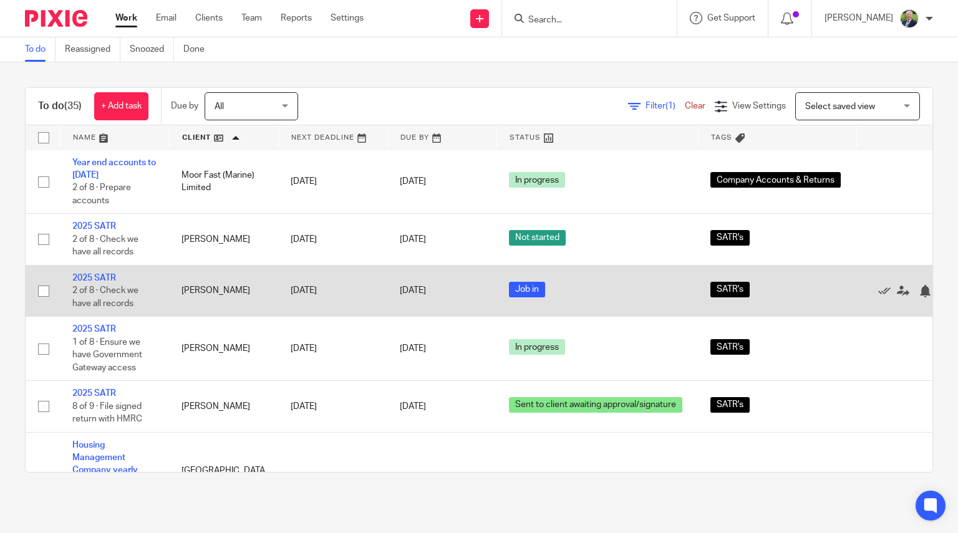
scroll to position [813, 0]
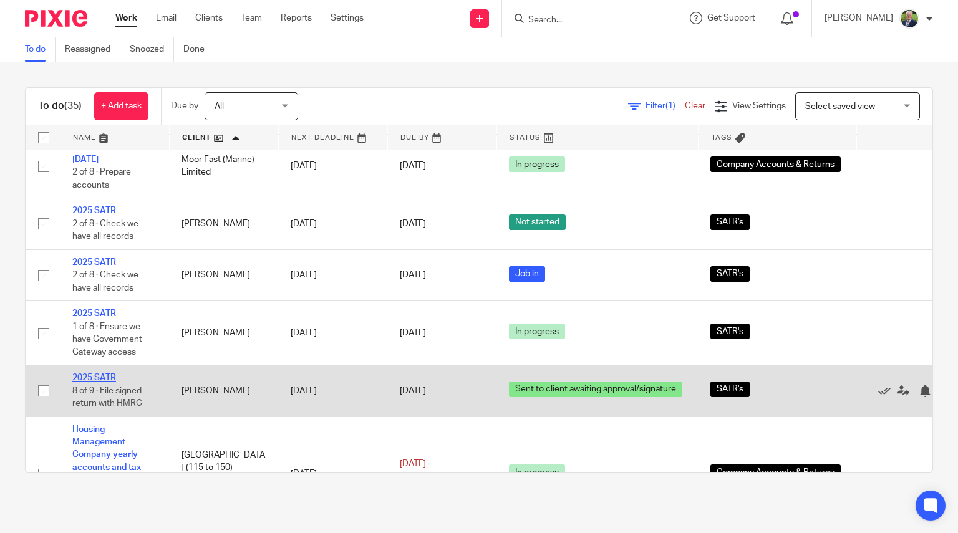
click at [99, 379] on link "2025 SATR" at bounding box center [94, 378] width 44 height 9
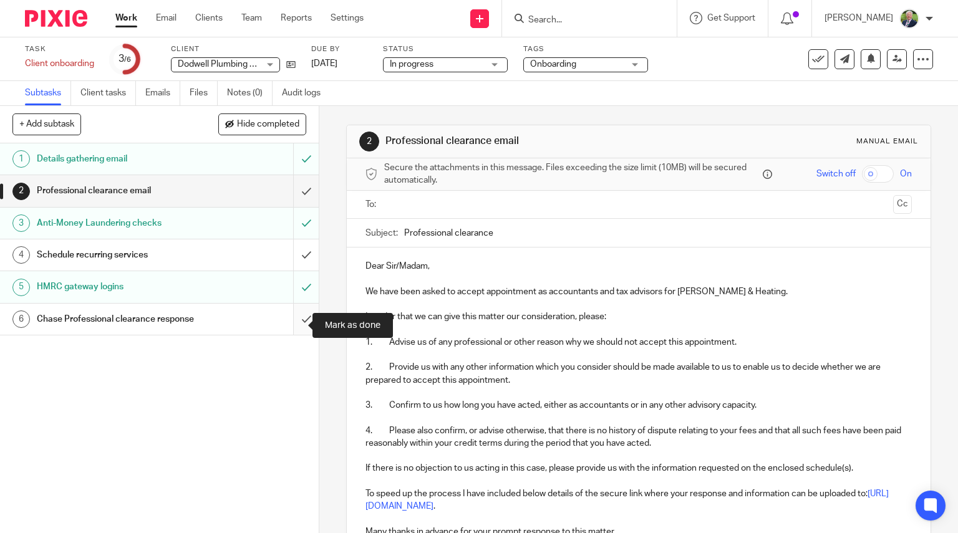
click at [298, 323] on input "submit" at bounding box center [159, 319] width 319 height 31
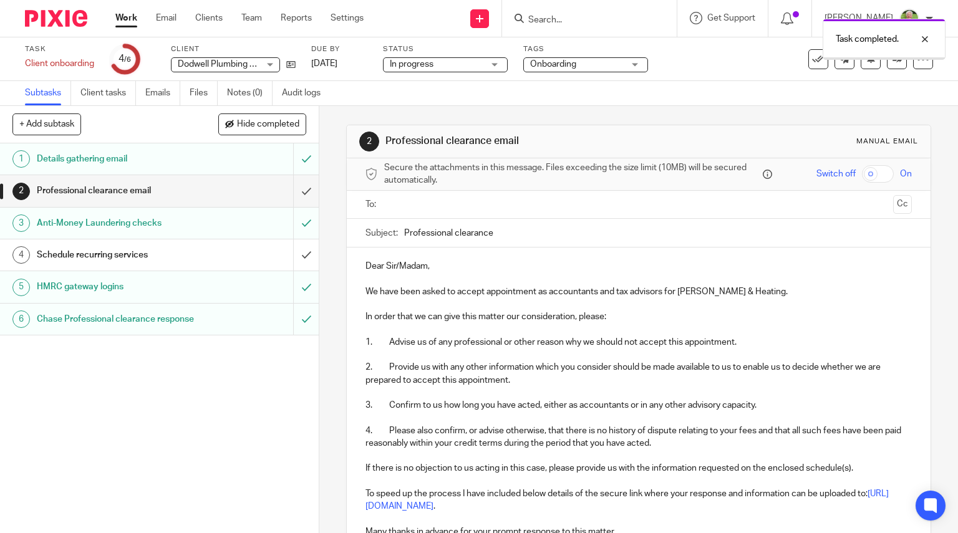
click at [194, 191] on div "Professional clearance email" at bounding box center [159, 190] width 244 height 19
click at [296, 191] on input "submit" at bounding box center [159, 190] width 319 height 31
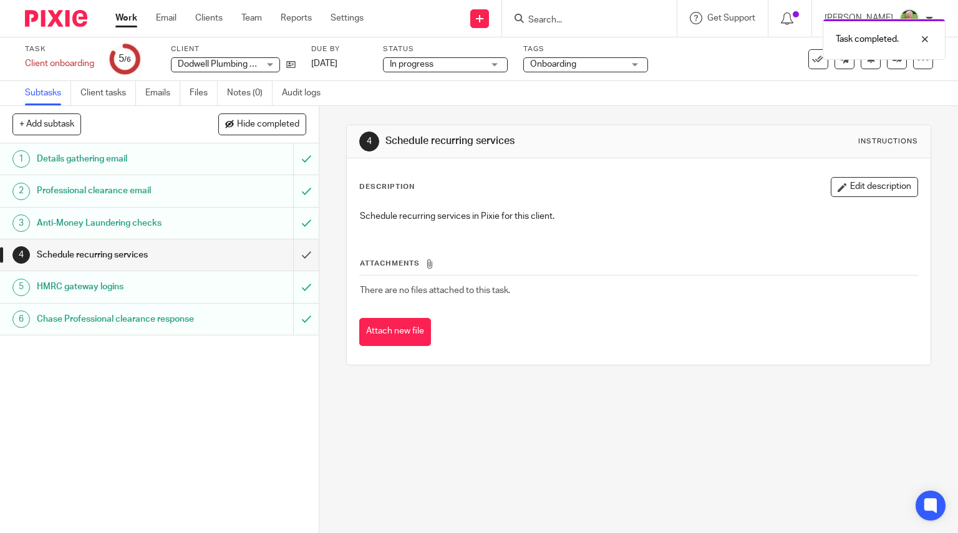
click at [128, 253] on h1 "Schedule recurring services" at bounding box center [118, 255] width 163 height 19
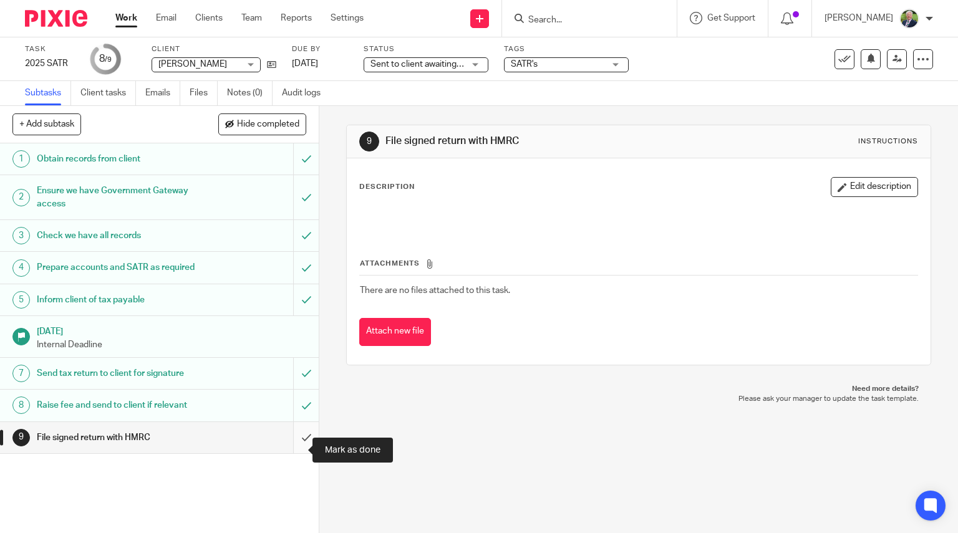
click at [293, 450] on input "submit" at bounding box center [159, 437] width 319 height 31
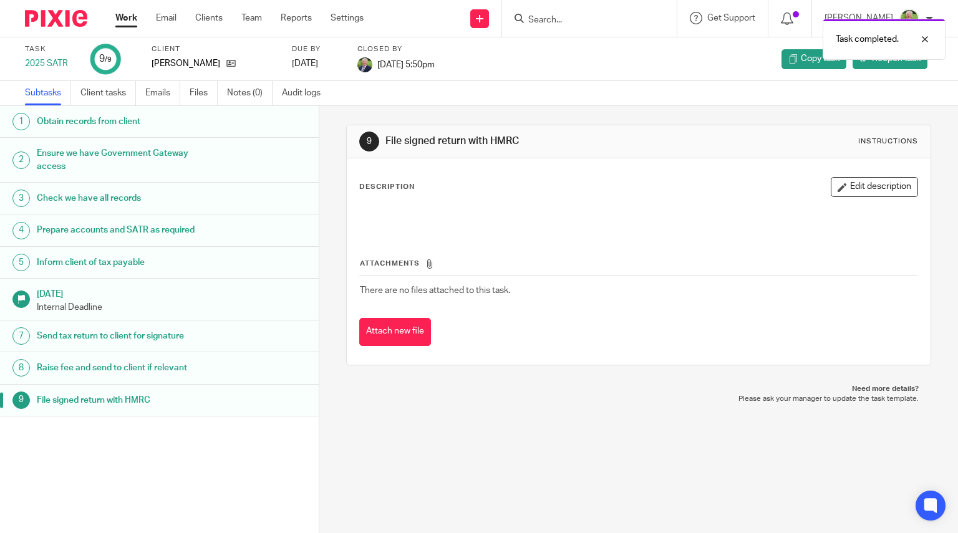
click at [119, 16] on link "Work" at bounding box center [126, 18] width 22 height 12
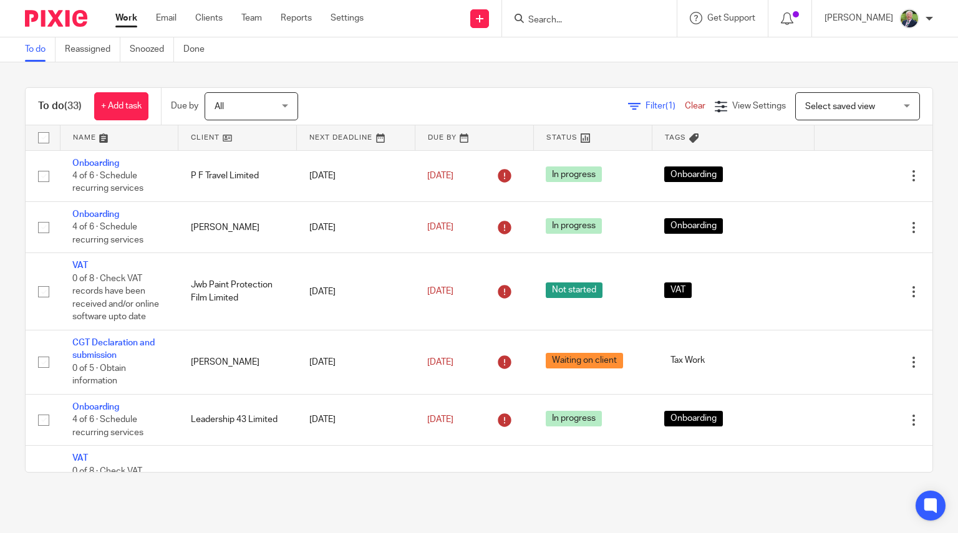
click at [207, 138] on link at bounding box center [237, 137] width 118 height 25
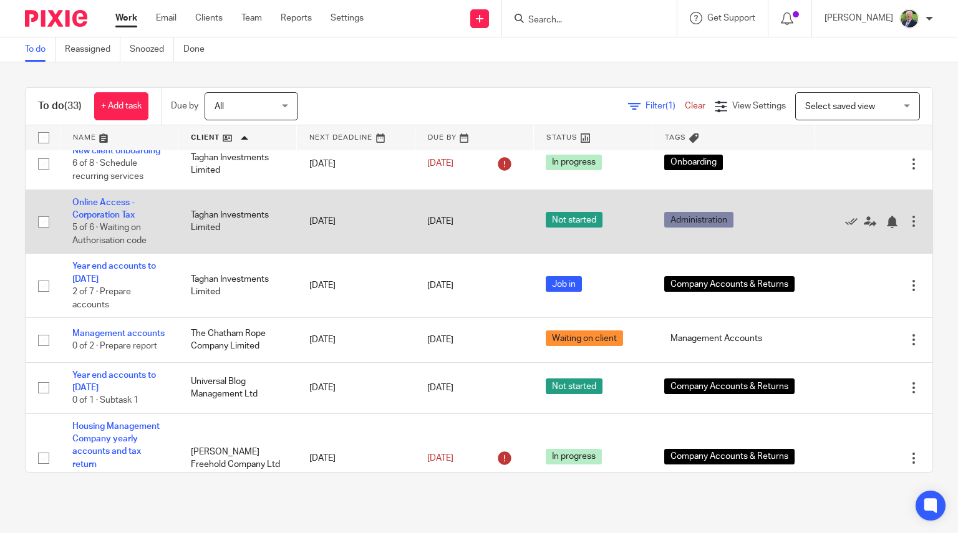
scroll to position [1612, 0]
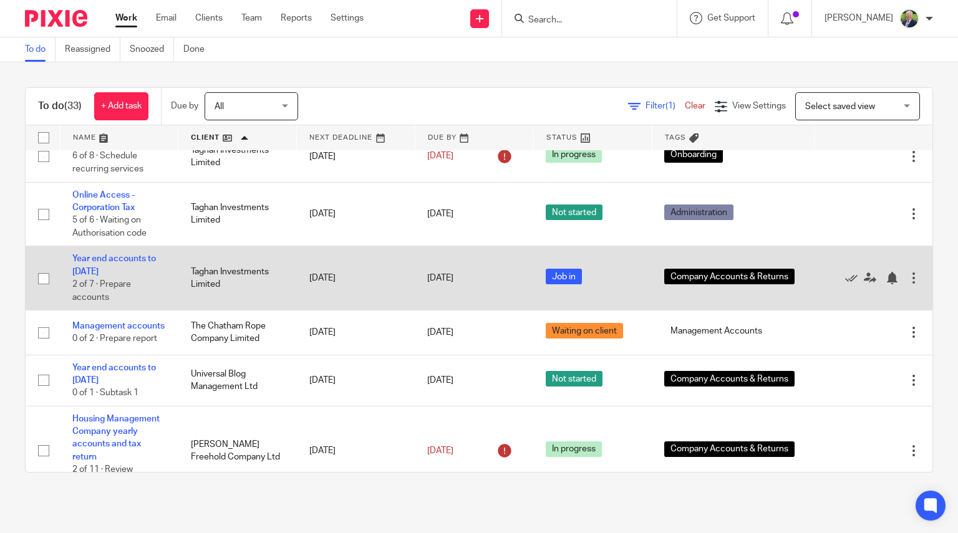
click at [49, 291] on input "checkbox" at bounding box center [44, 279] width 24 height 24
checkbox input "true"
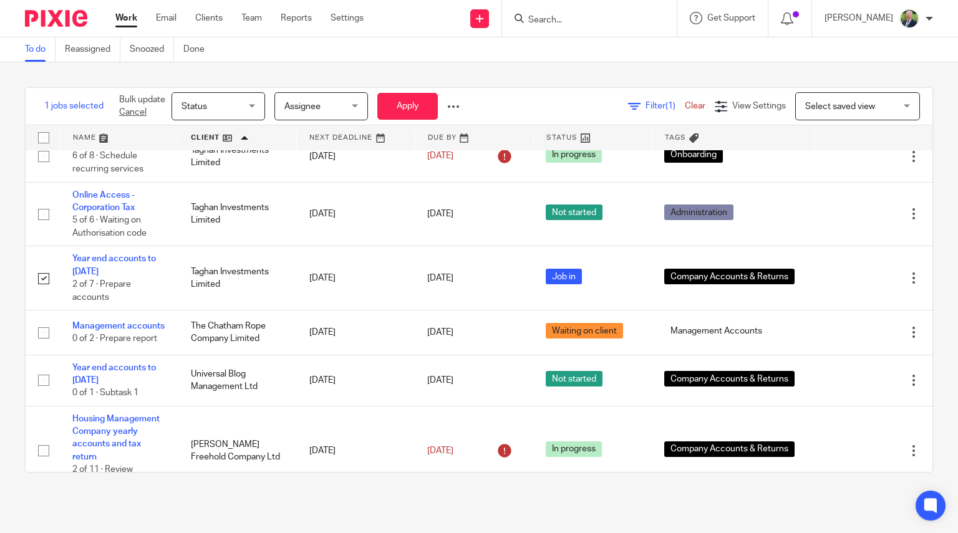
click at [258, 104] on div "Status Status" at bounding box center [219, 106] width 94 height 28
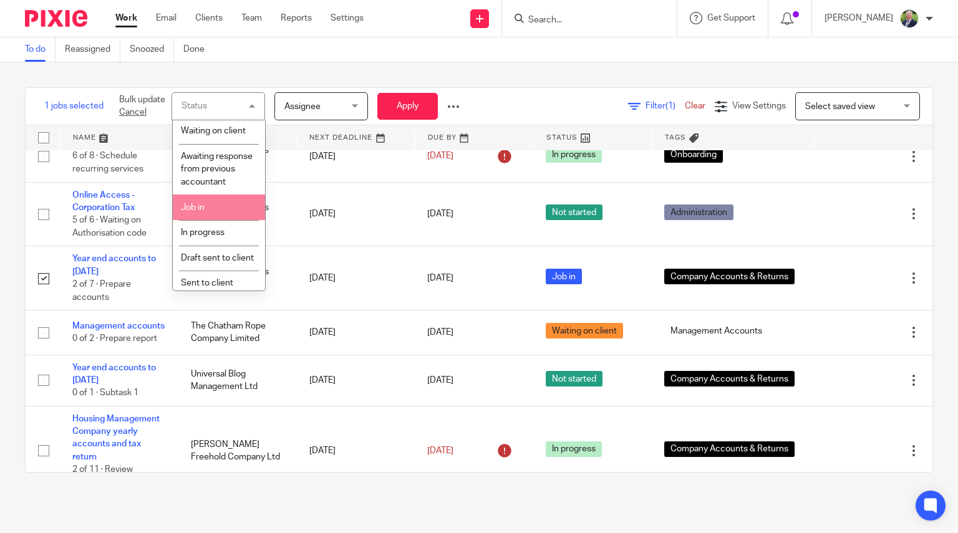
scroll to position [73, 0]
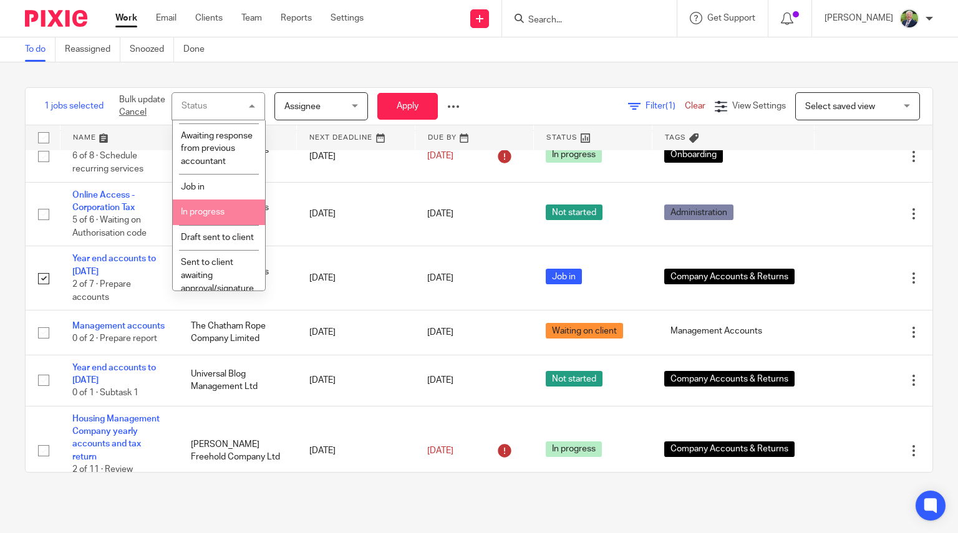
click at [209, 216] on span "In progress" at bounding box center [203, 212] width 44 height 9
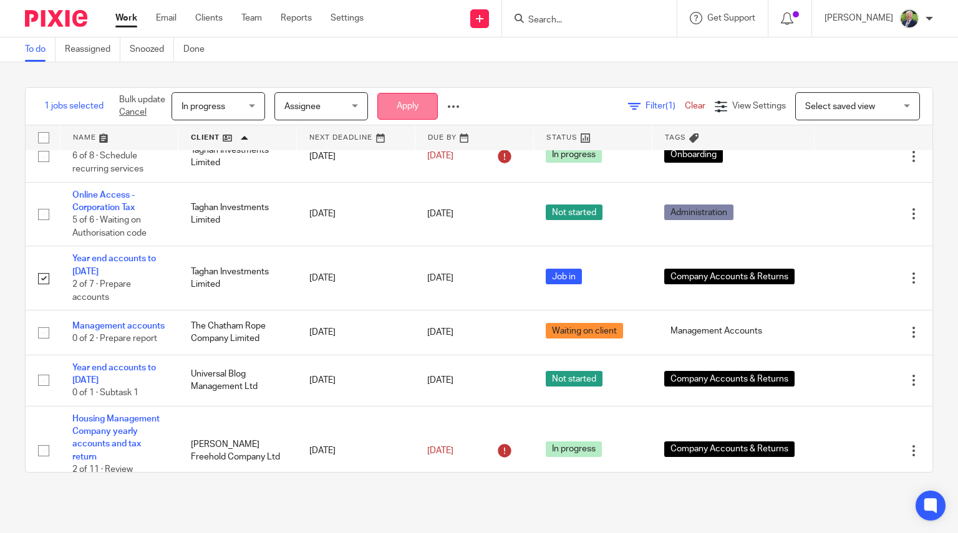
click at [404, 105] on button "Apply" at bounding box center [407, 106] width 60 height 27
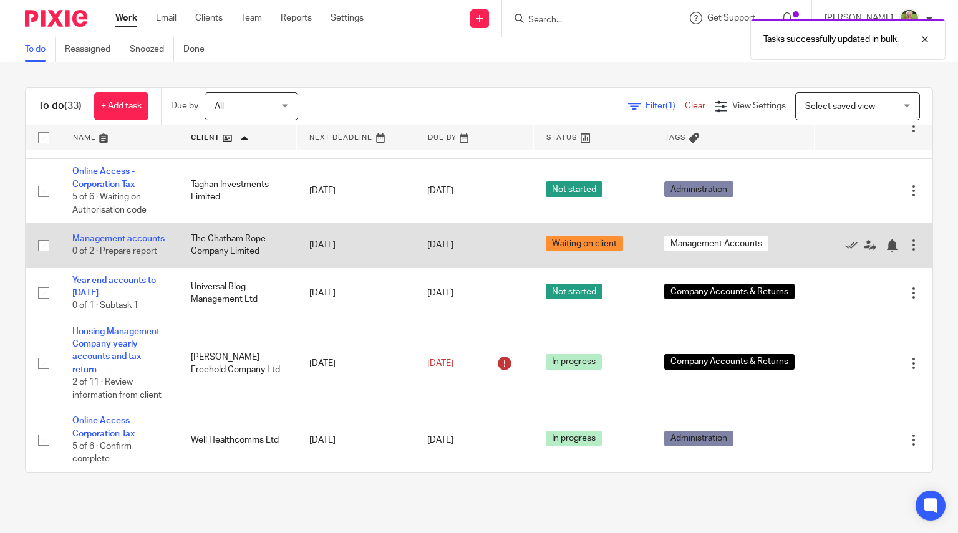
scroll to position [1700, 0]
click at [45, 258] on input "checkbox" at bounding box center [44, 246] width 24 height 24
checkbox input "true"
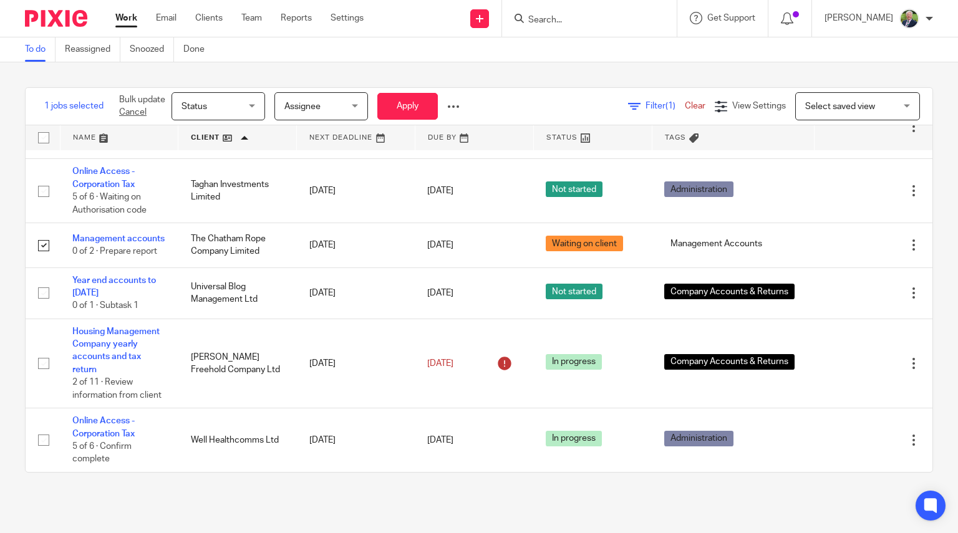
click at [243, 103] on span "Status" at bounding box center [214, 106] width 66 height 26
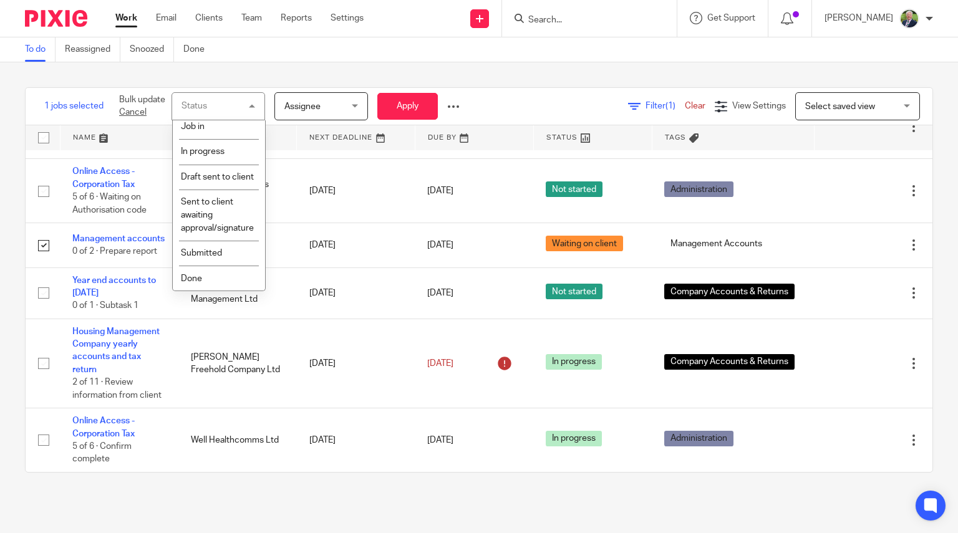
scroll to position [159, 0]
click at [200, 274] on li "Done" at bounding box center [219, 279] width 92 height 26
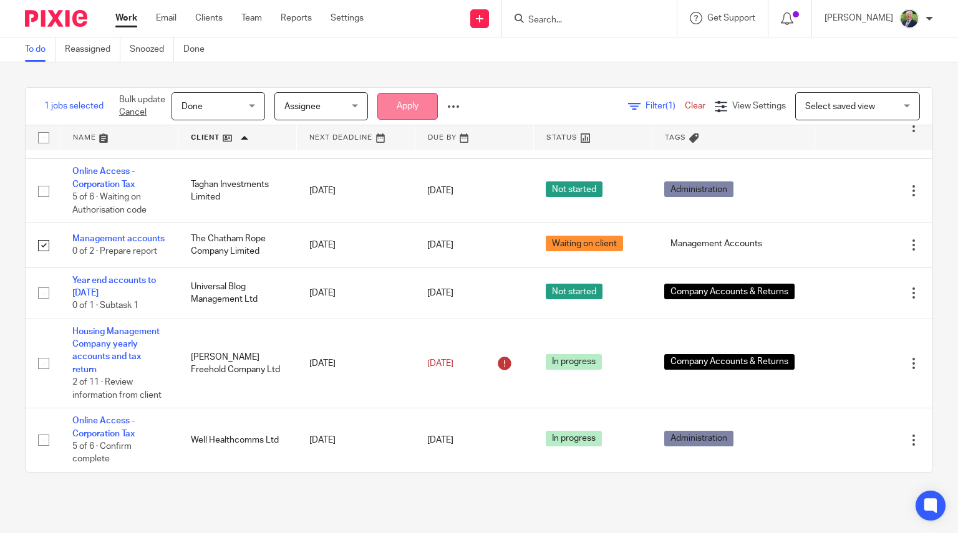
click at [414, 109] on button "Apply" at bounding box center [407, 106] width 60 height 27
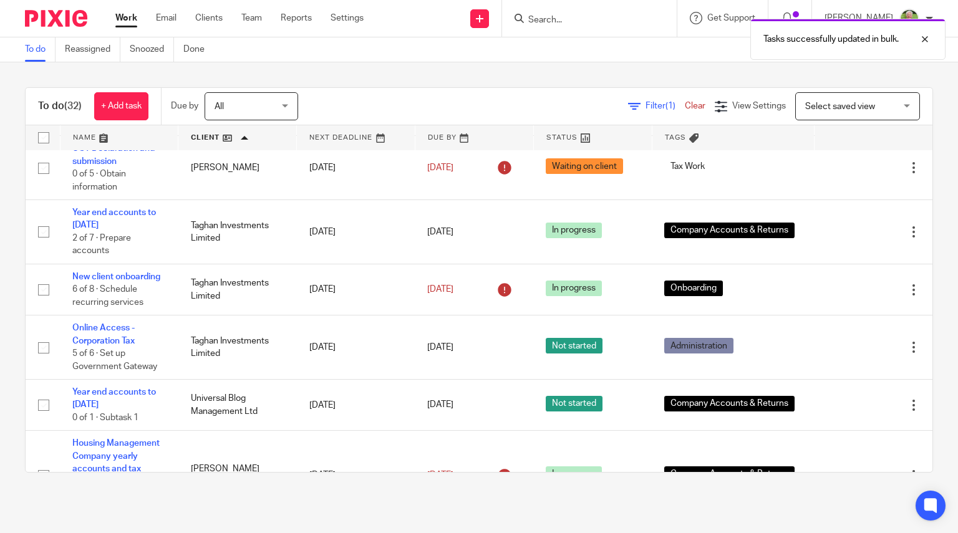
scroll to position [1680, 0]
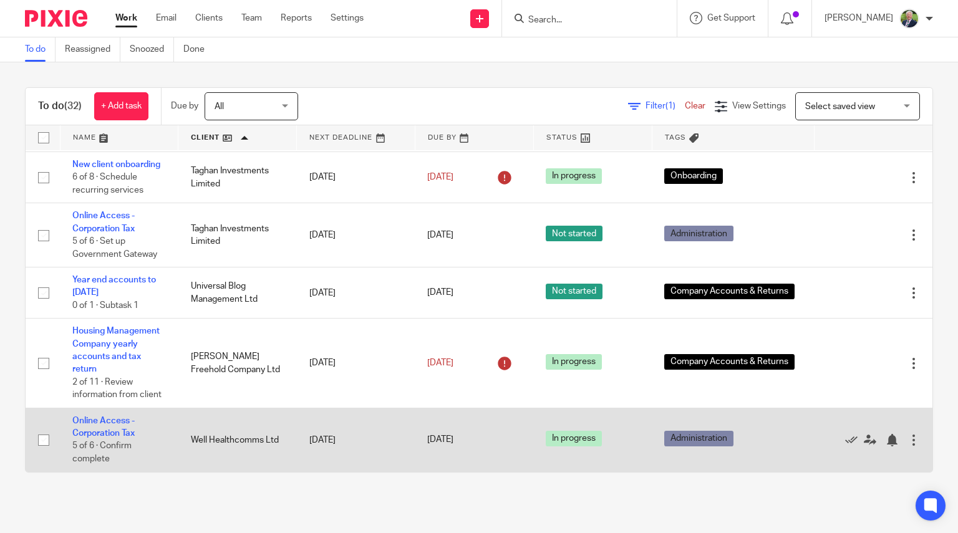
click at [47, 443] on input "checkbox" at bounding box center [44, 440] width 24 height 24
checkbox input "true"
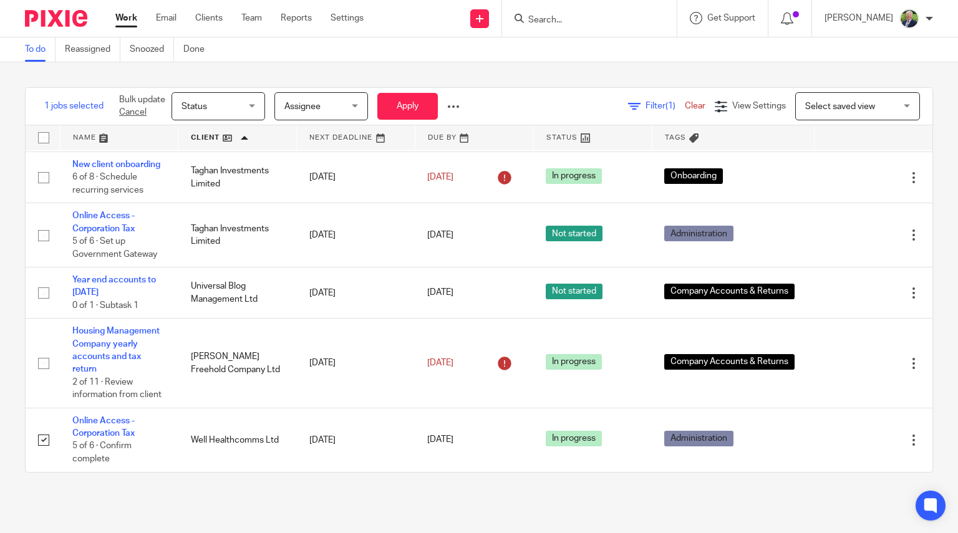
click at [247, 108] on span "Status" at bounding box center [214, 106] width 66 height 26
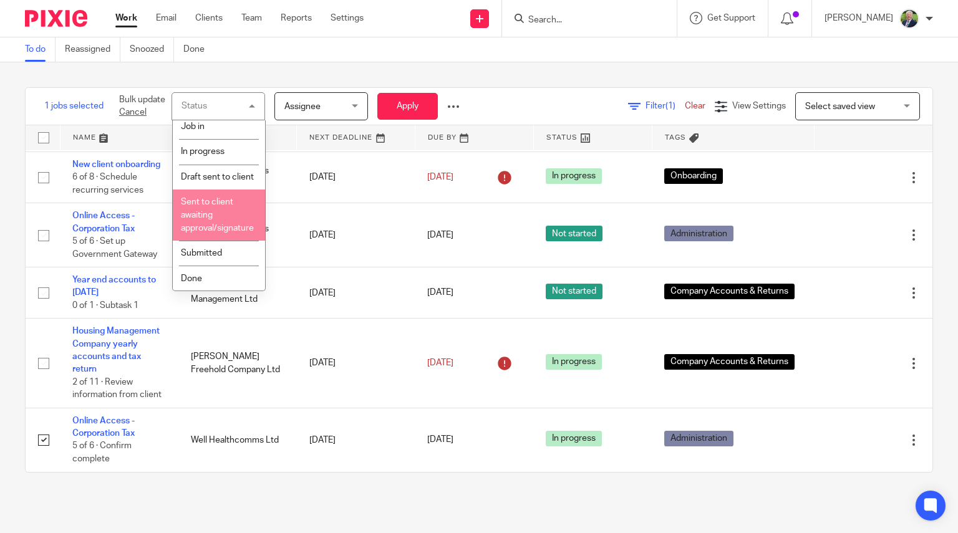
scroll to position [159, 0]
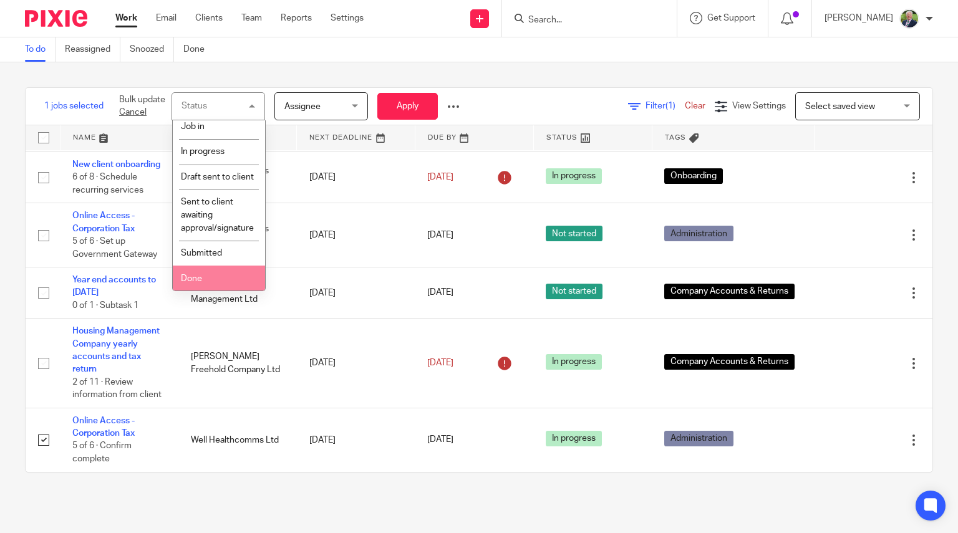
click at [220, 274] on li "Done" at bounding box center [219, 279] width 92 height 26
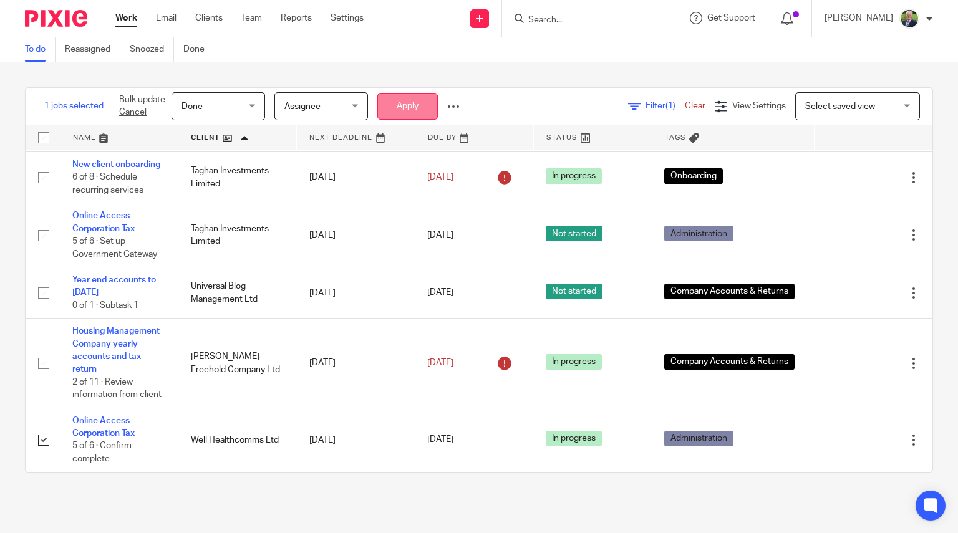
click at [418, 103] on button "Apply" at bounding box center [407, 106] width 60 height 27
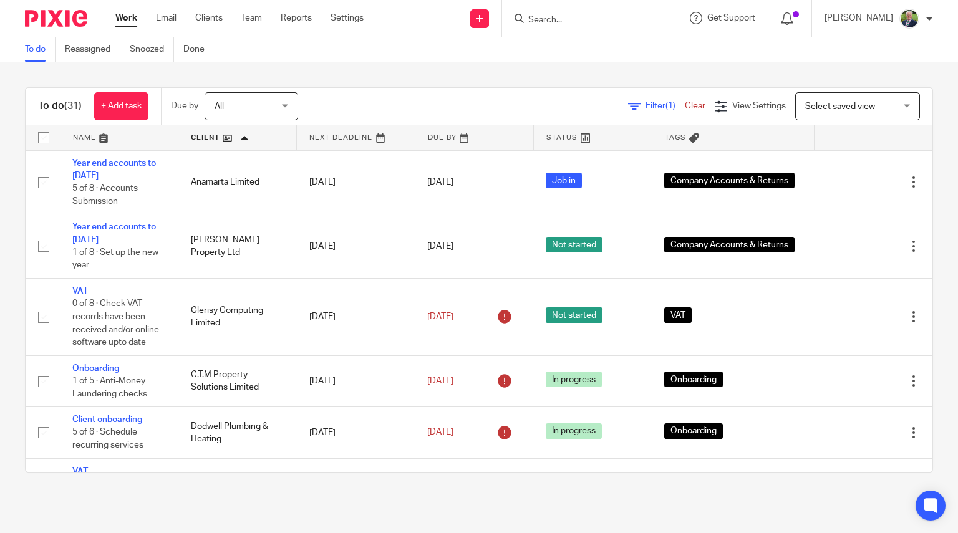
click at [583, 26] on form at bounding box center [593, 19] width 133 height 16
click at [602, 17] on input "Search" at bounding box center [583, 20] width 112 height 11
type input "[PERSON_NAME]"
click button "submit" at bounding box center [0, 0] width 0 height 0
click at [630, 54] on link at bounding box center [617, 48] width 185 height 19
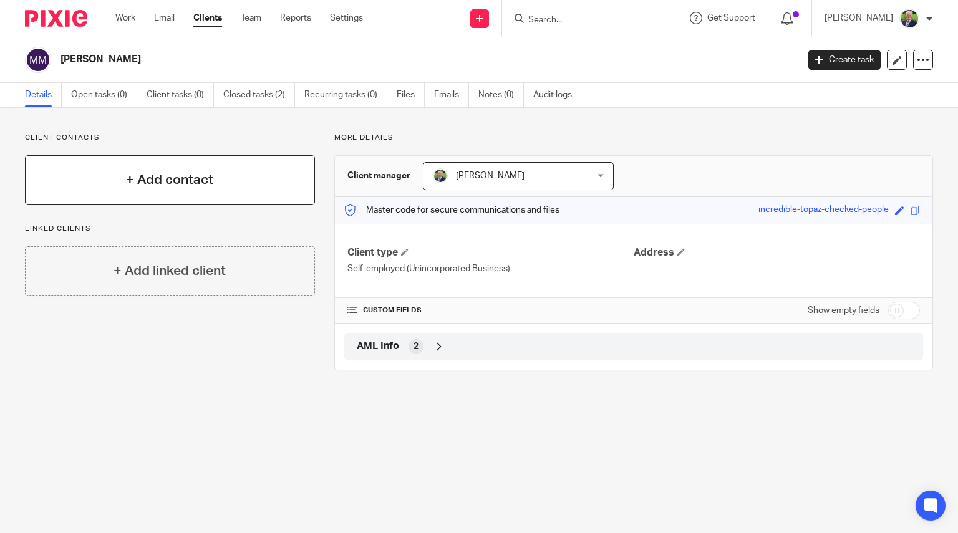
click at [185, 168] on div "+ Add contact" at bounding box center [170, 180] width 290 height 50
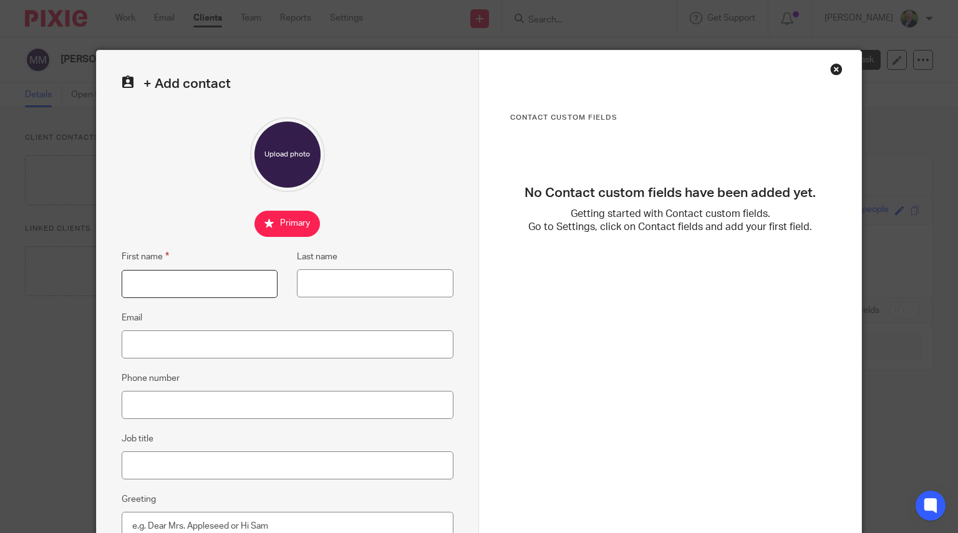
click at [206, 279] on input "First name" at bounding box center [200, 284] width 157 height 28
type input "[PERSON_NAME]"
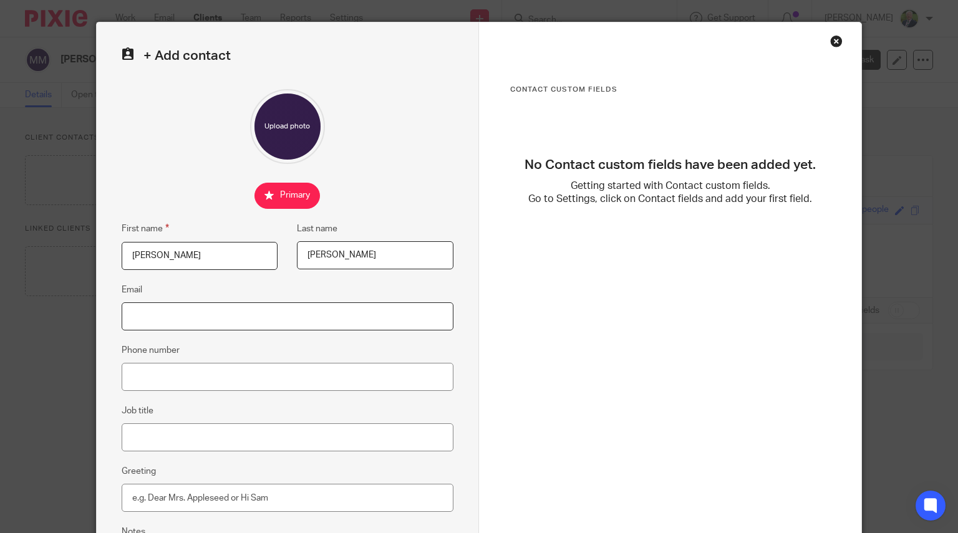
scroll to position [84, 0]
